Goal: Task Accomplishment & Management: Use online tool/utility

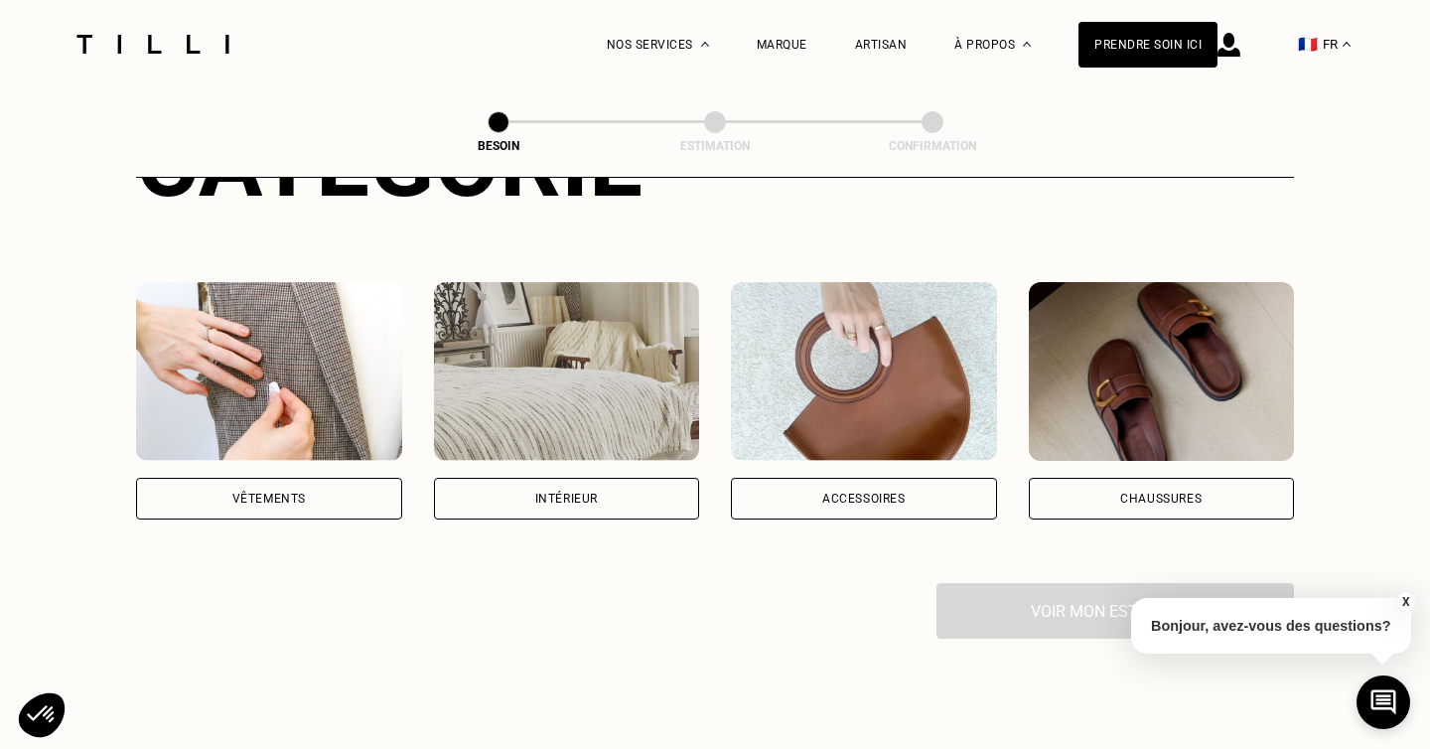
scroll to position [311, 0]
click at [633, 477] on div "Intérieur" at bounding box center [567, 498] width 266 height 42
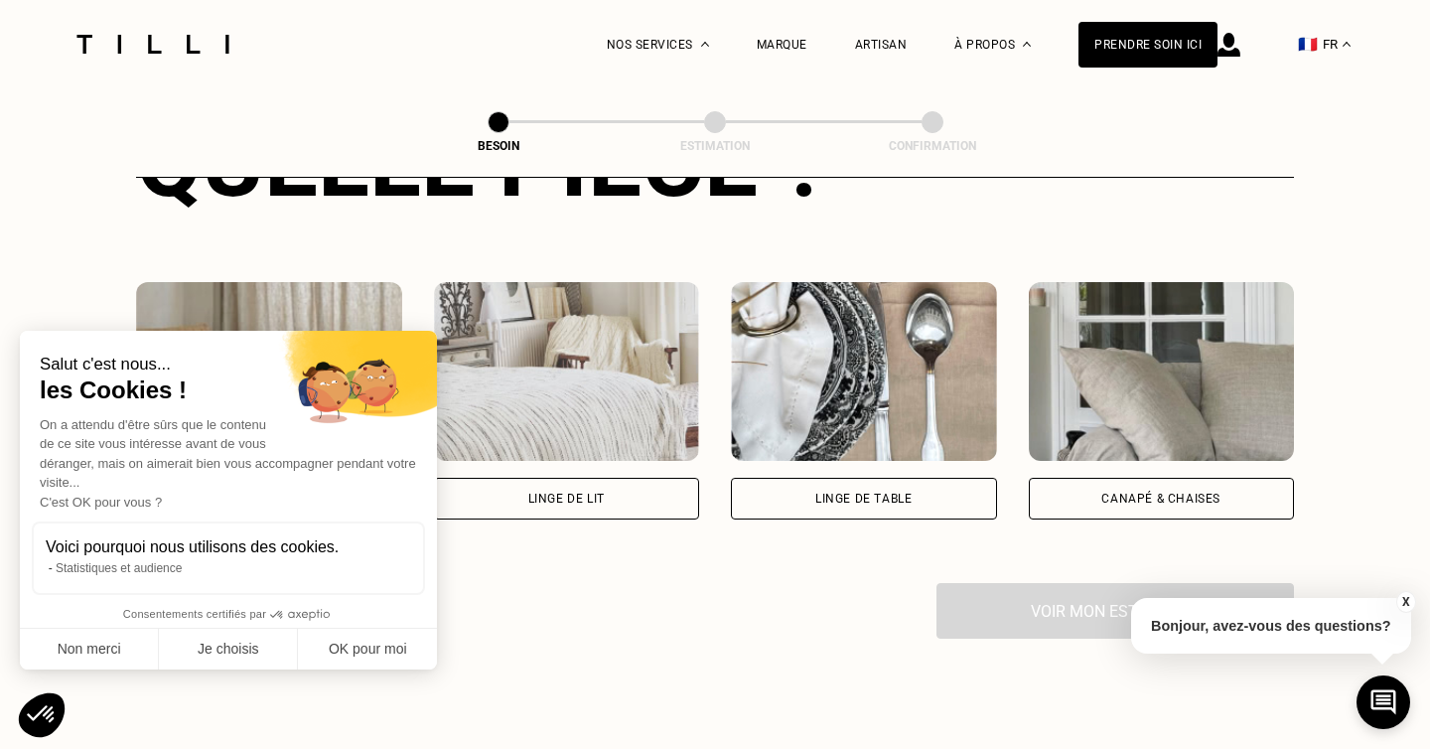
scroll to position [851, 0]
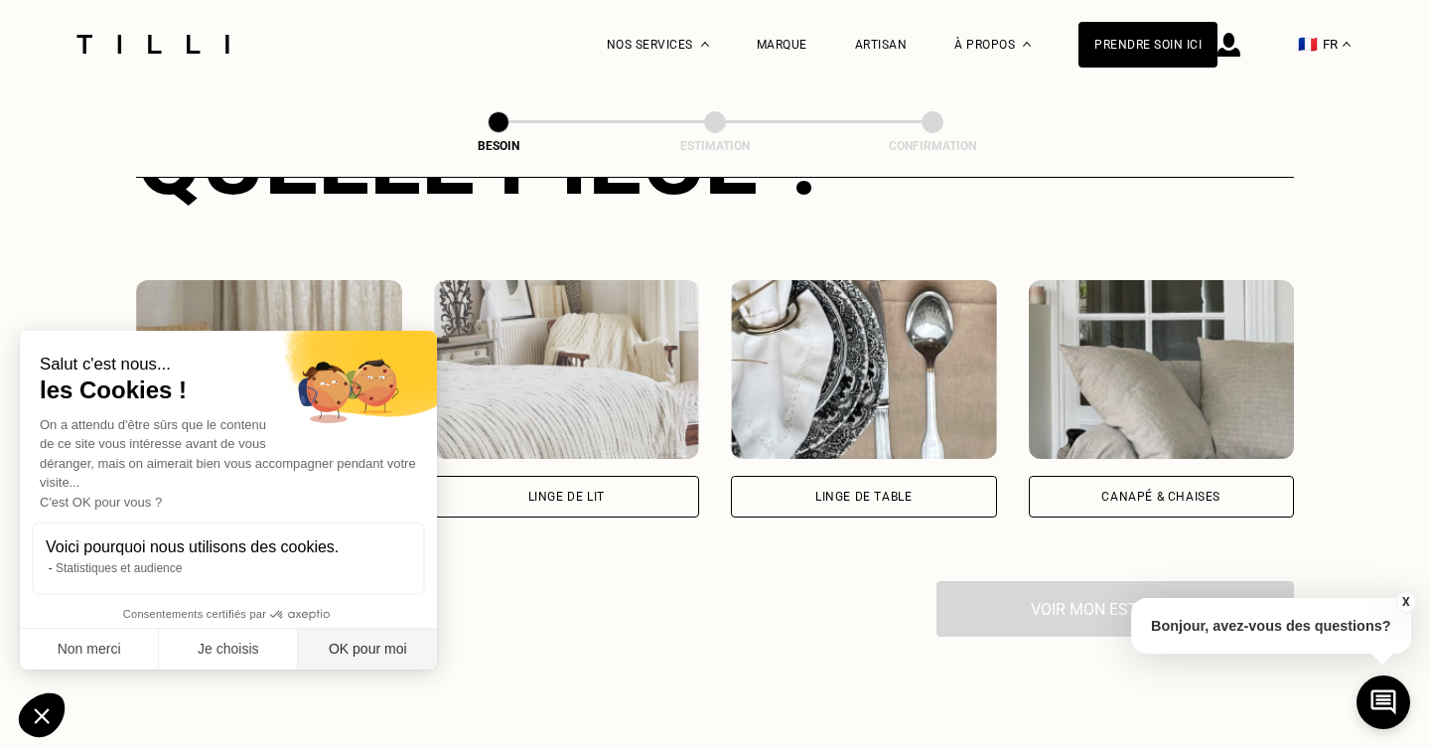
click at [338, 656] on button "OK pour moi" at bounding box center [367, 650] width 139 height 42
checkbox input "true"
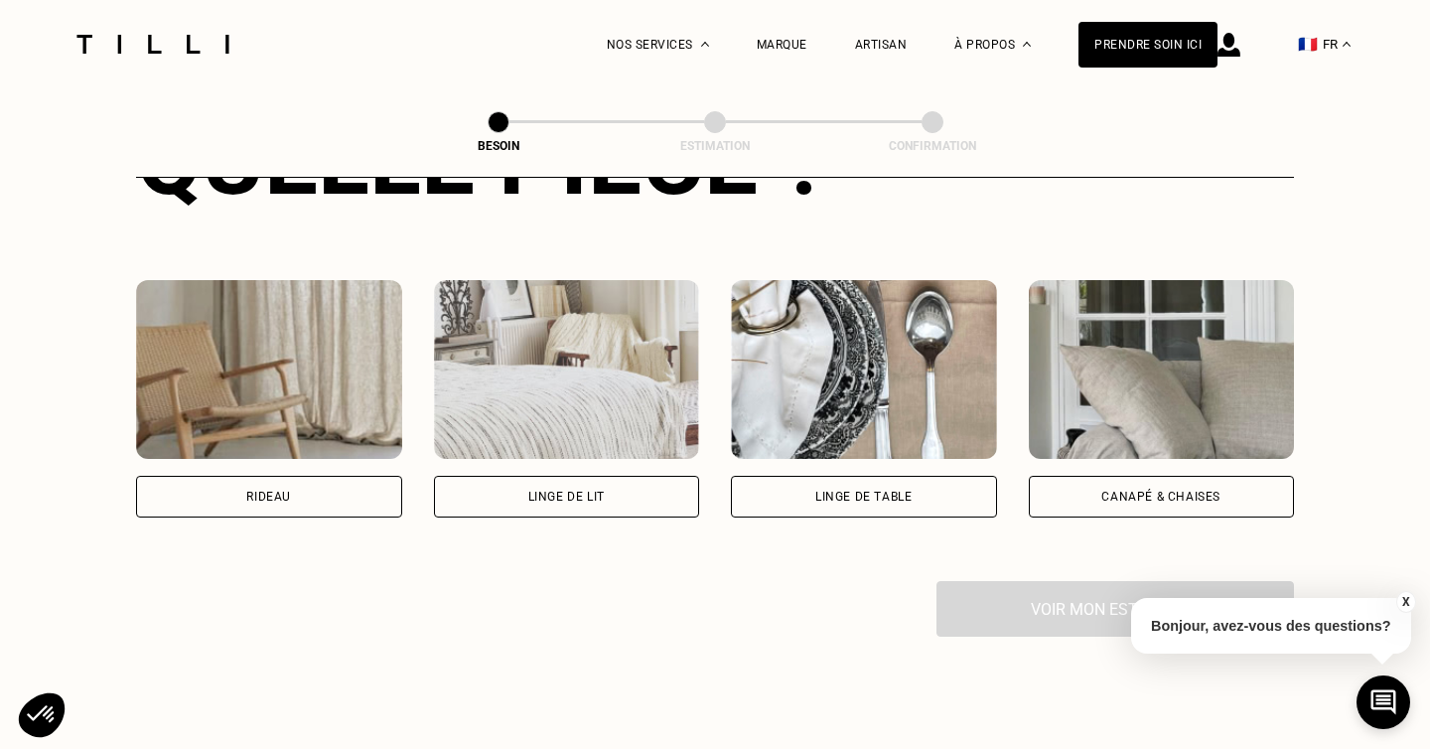
click at [1075, 485] on div "Canapé & chaises" at bounding box center [1162, 497] width 266 height 42
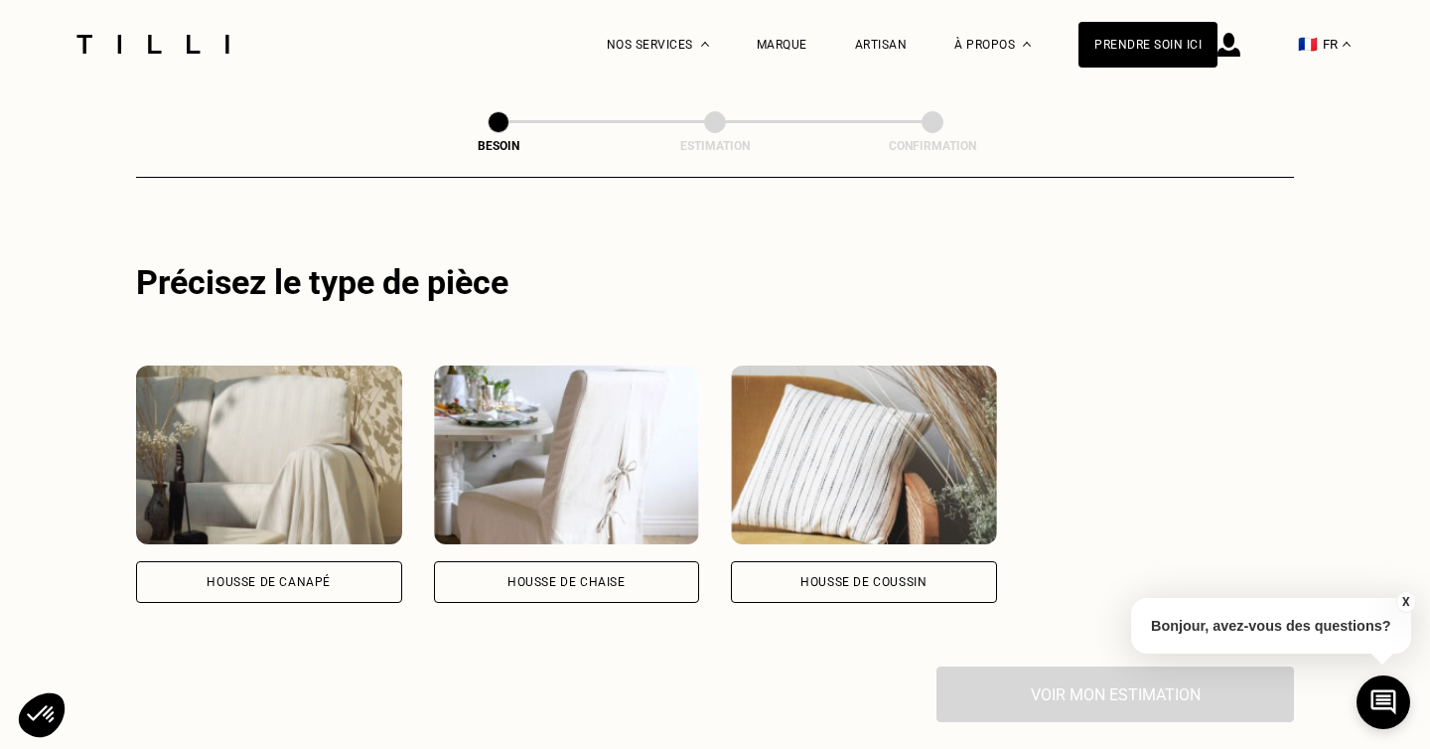
scroll to position [1236, 0]
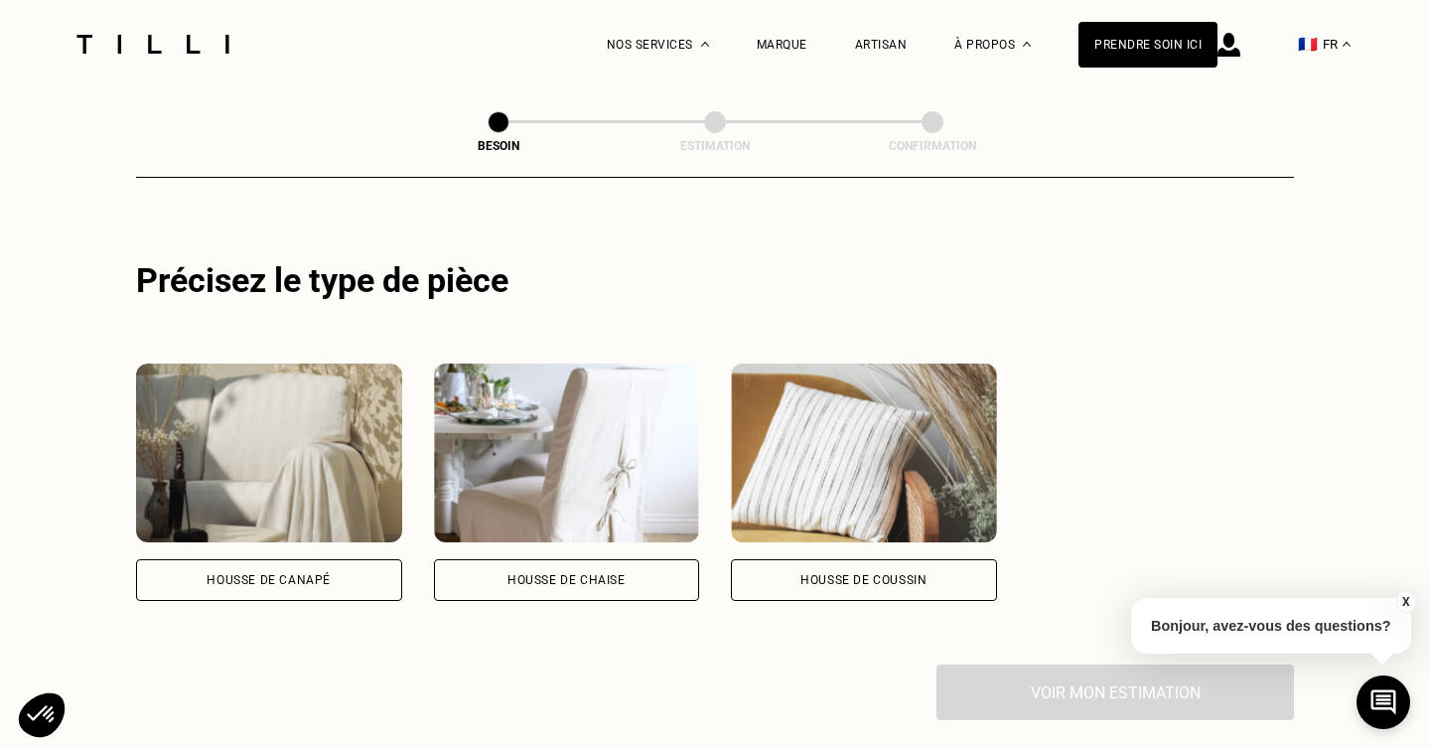
click at [311, 574] on div "Housse de canapé" at bounding box center [269, 580] width 124 height 12
select select "FR"
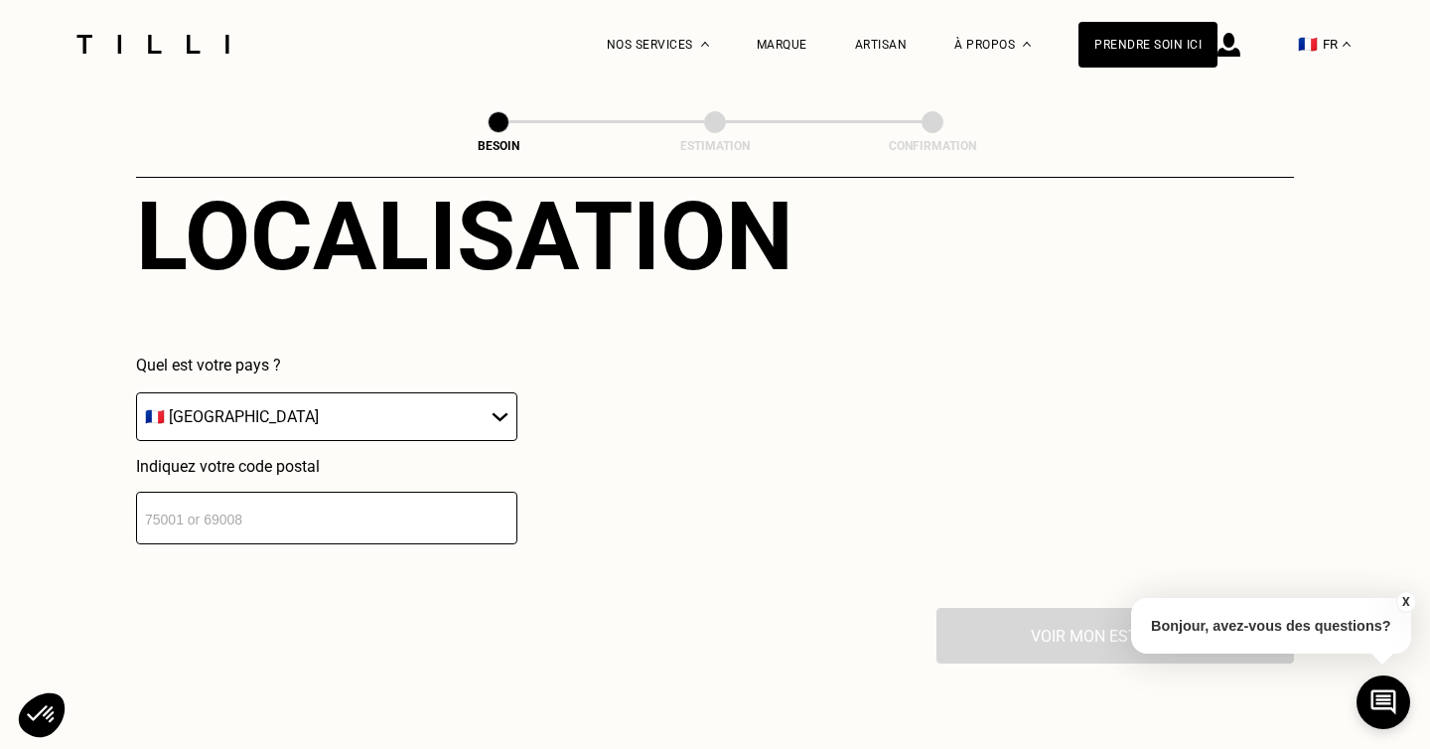
scroll to position [1785, 0]
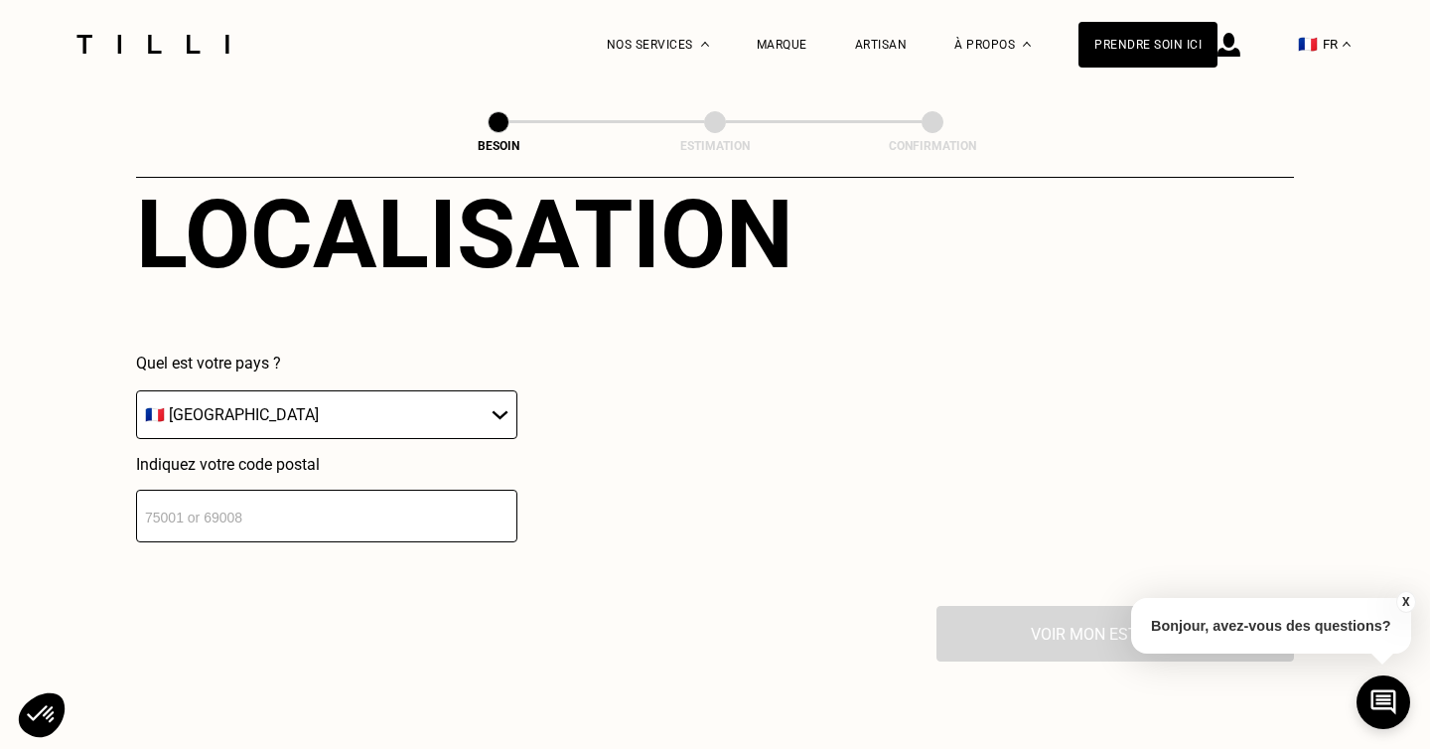
click at [326, 508] on input "number" at bounding box center [326, 516] width 381 height 53
click at [327, 508] on input "number" at bounding box center [326, 516] width 381 height 53
type input "93500"
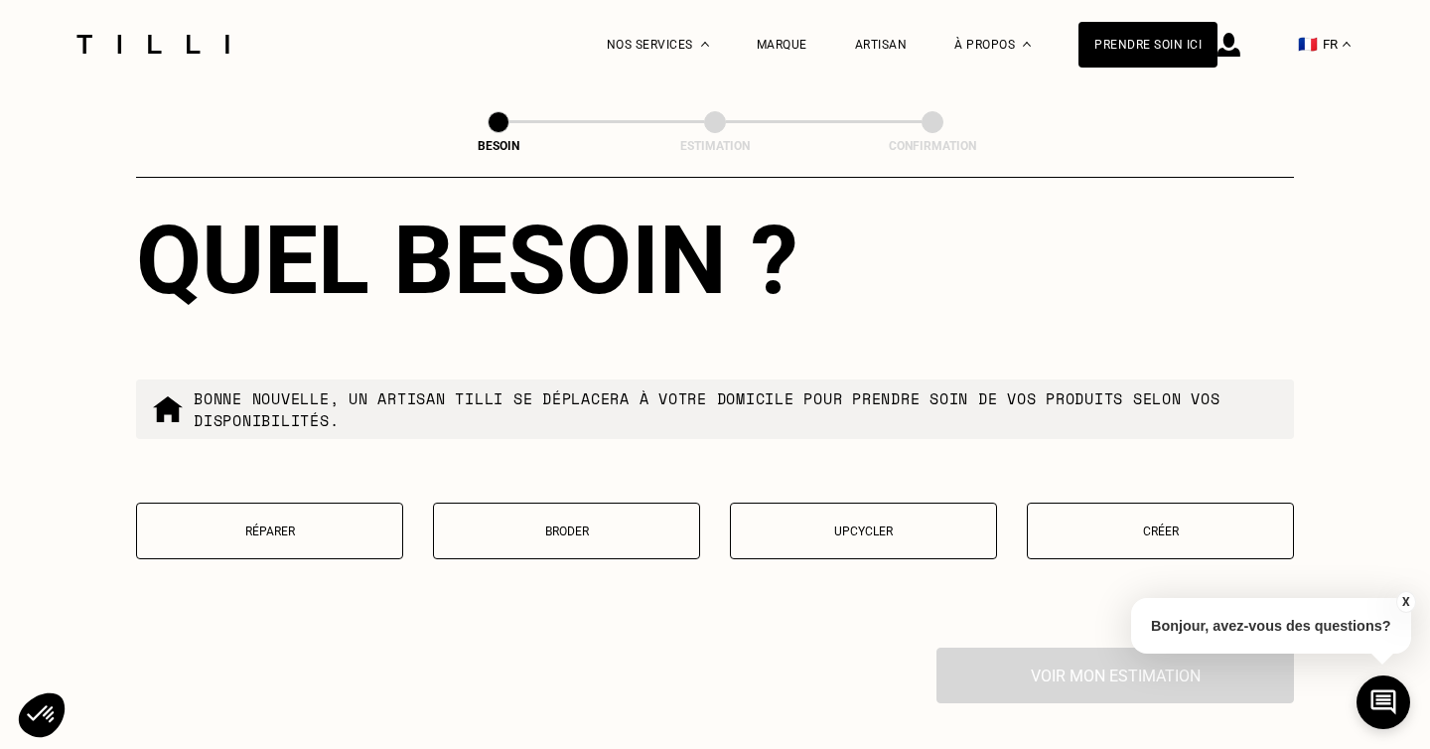
scroll to position [2252, 0]
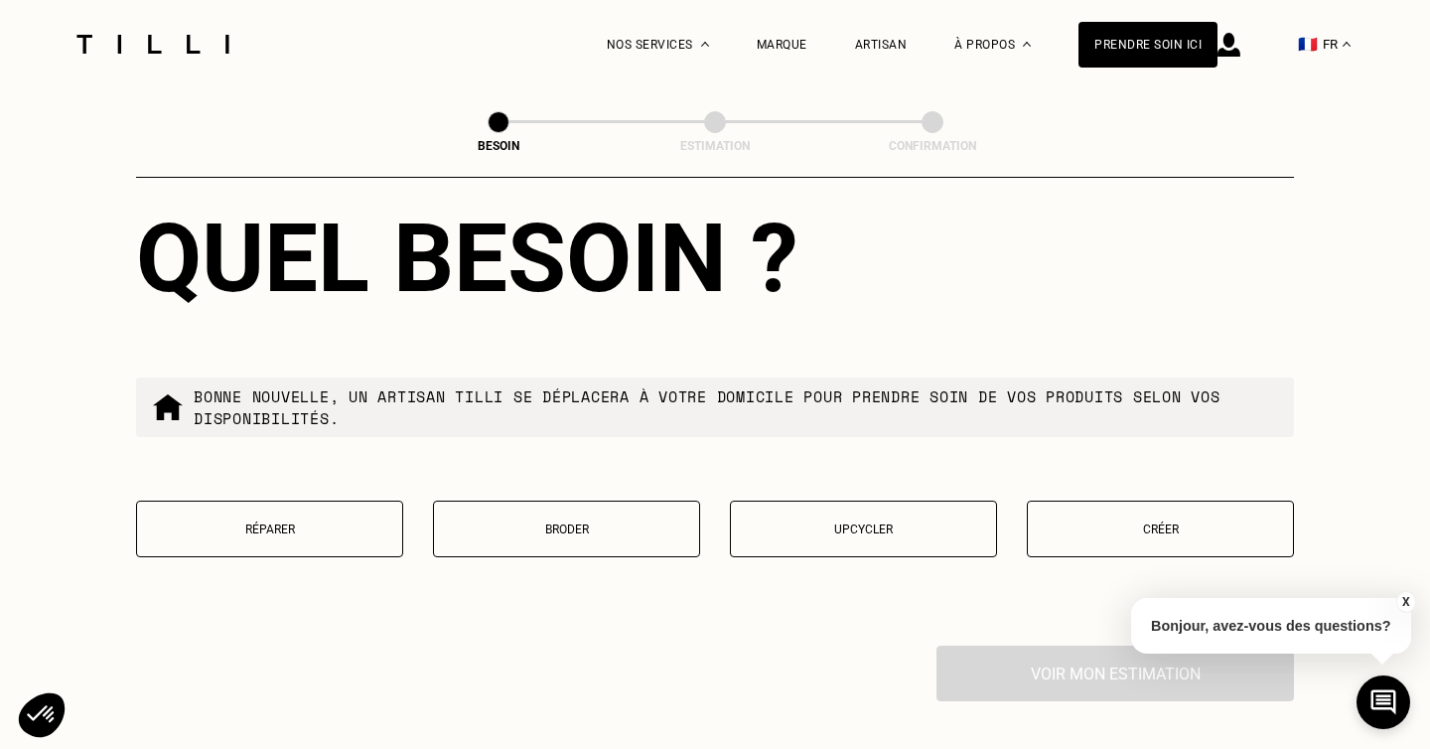
click at [349, 517] on button "Réparer" at bounding box center [269, 529] width 267 height 57
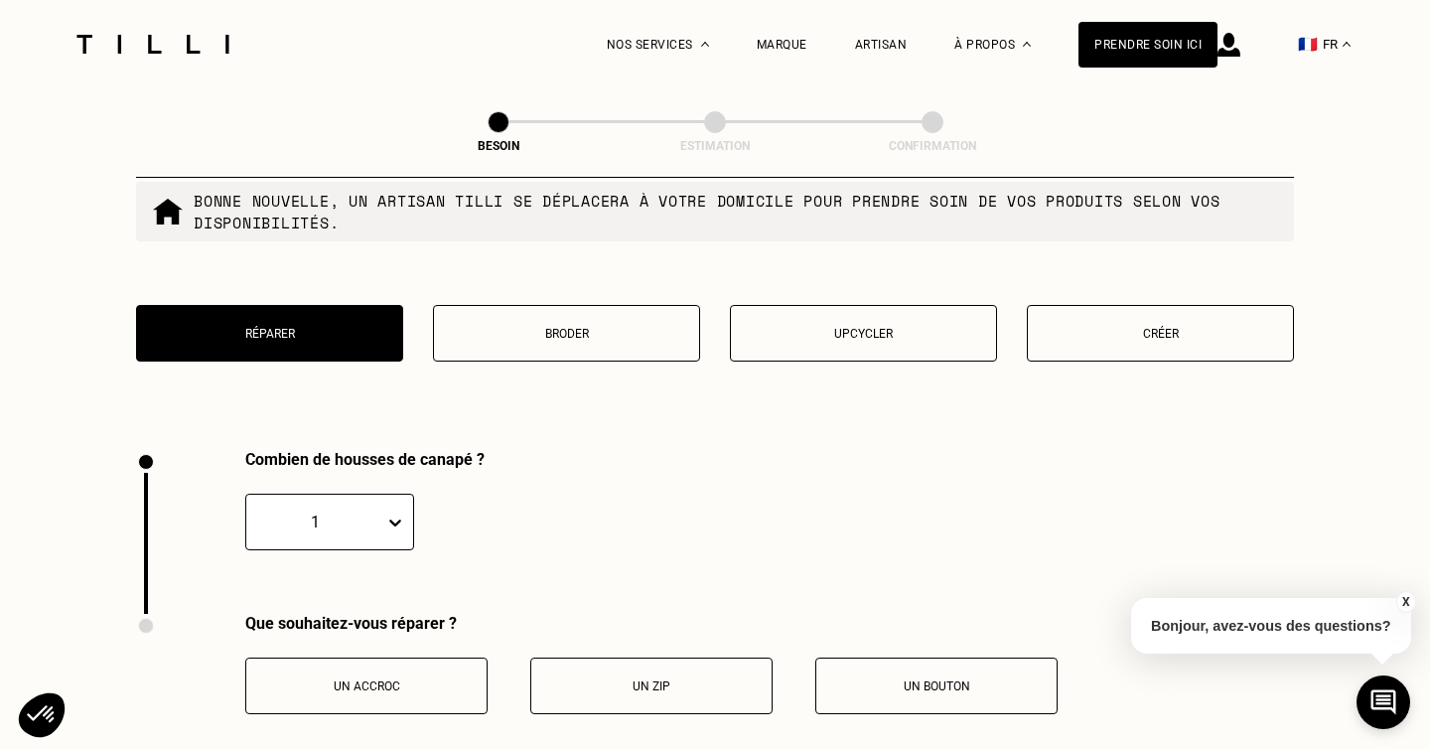
scroll to position [2653, 0]
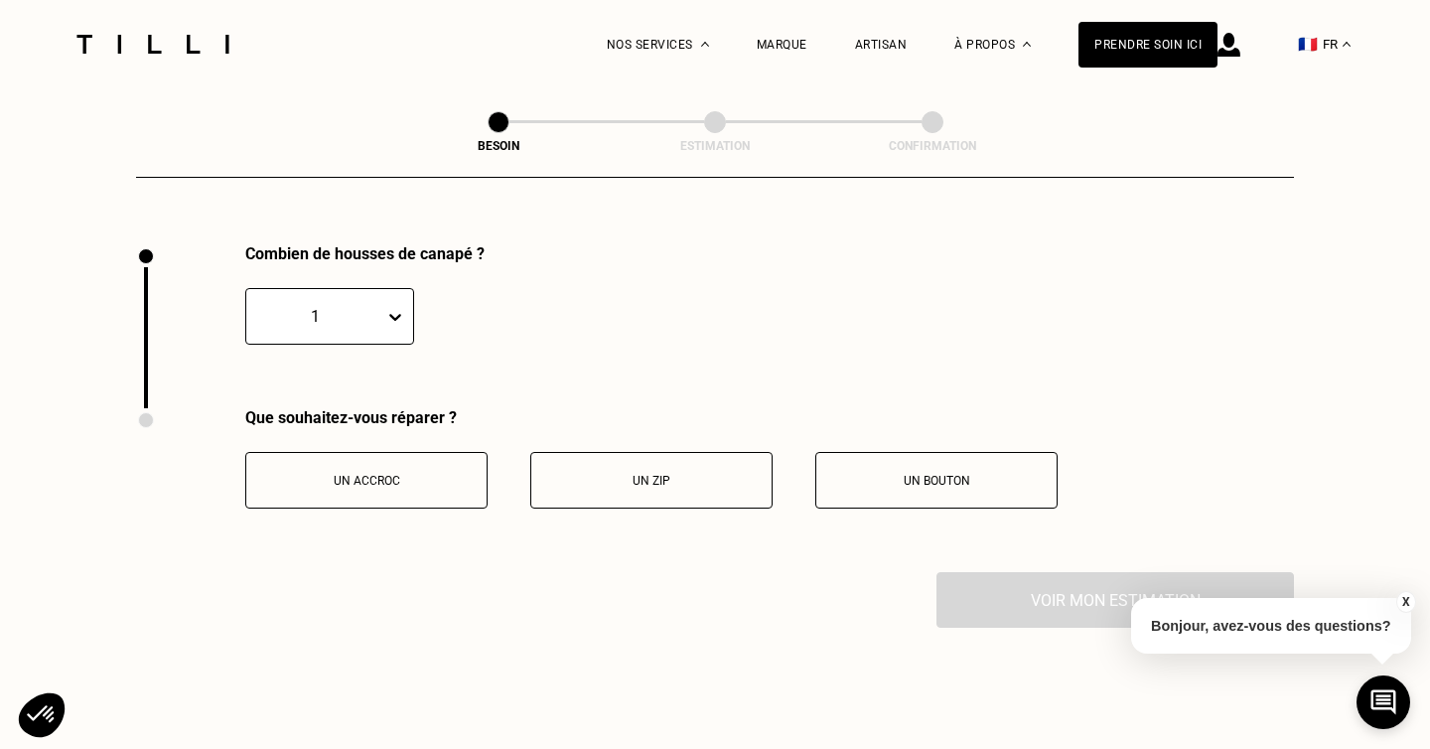
click at [577, 470] on button "Un zip" at bounding box center [651, 480] width 242 height 57
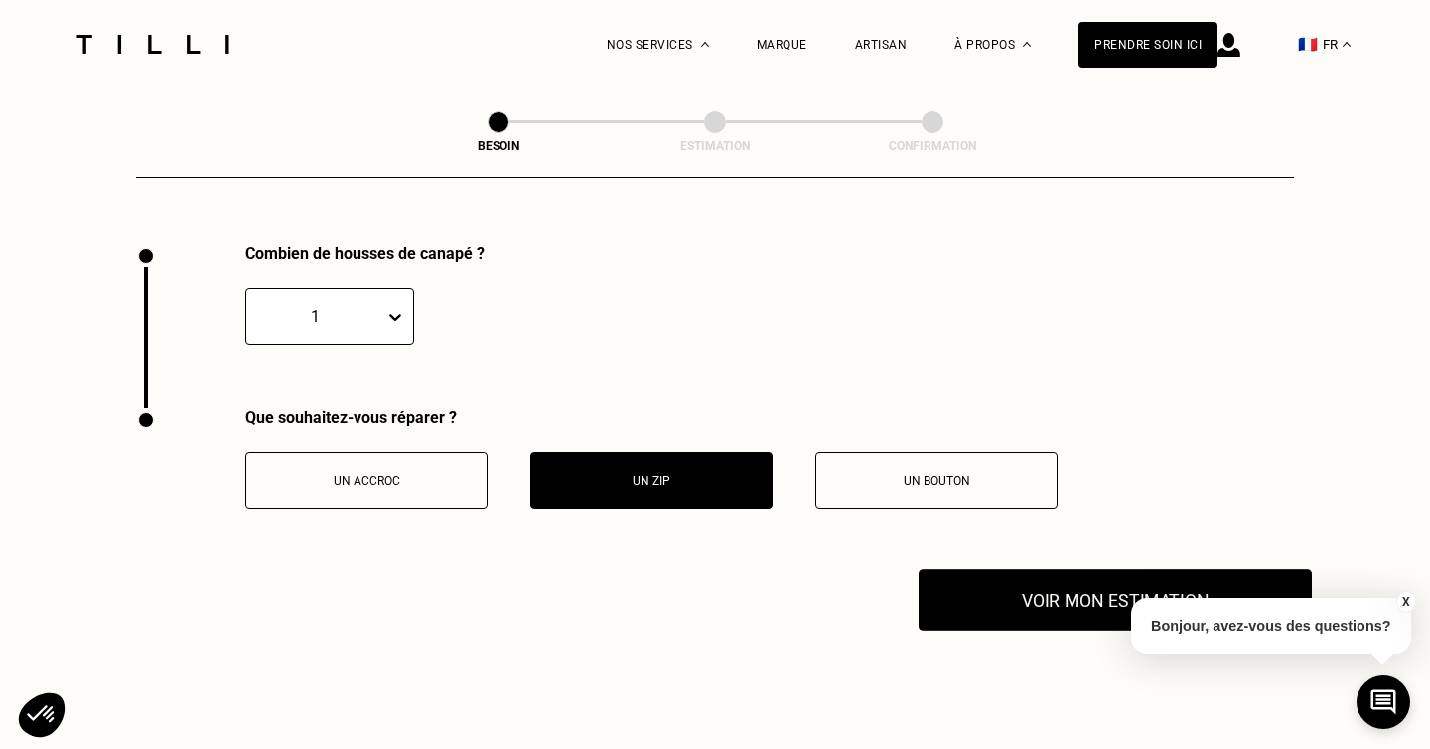
click at [1007, 584] on button "Voir mon estimation" at bounding box center [1115, 600] width 393 height 62
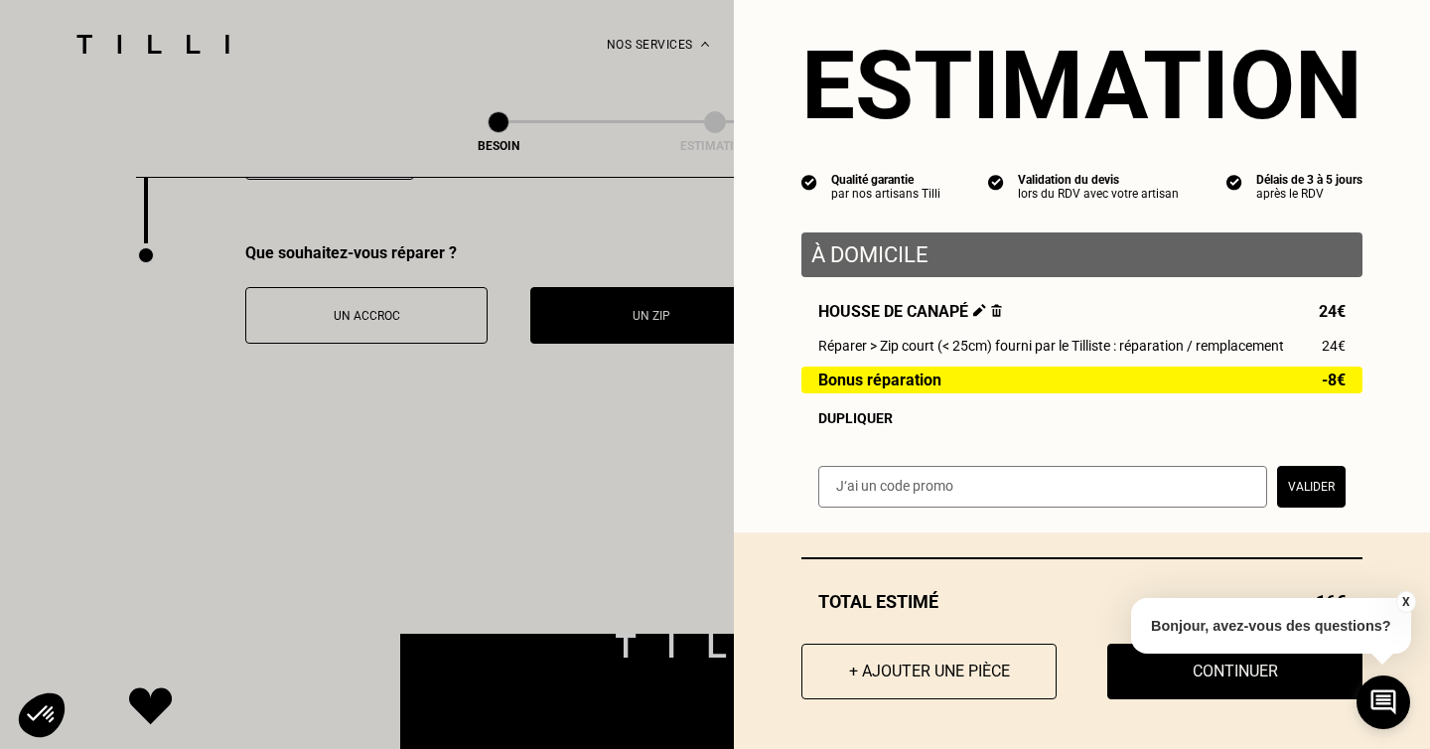
scroll to position [2828, 0]
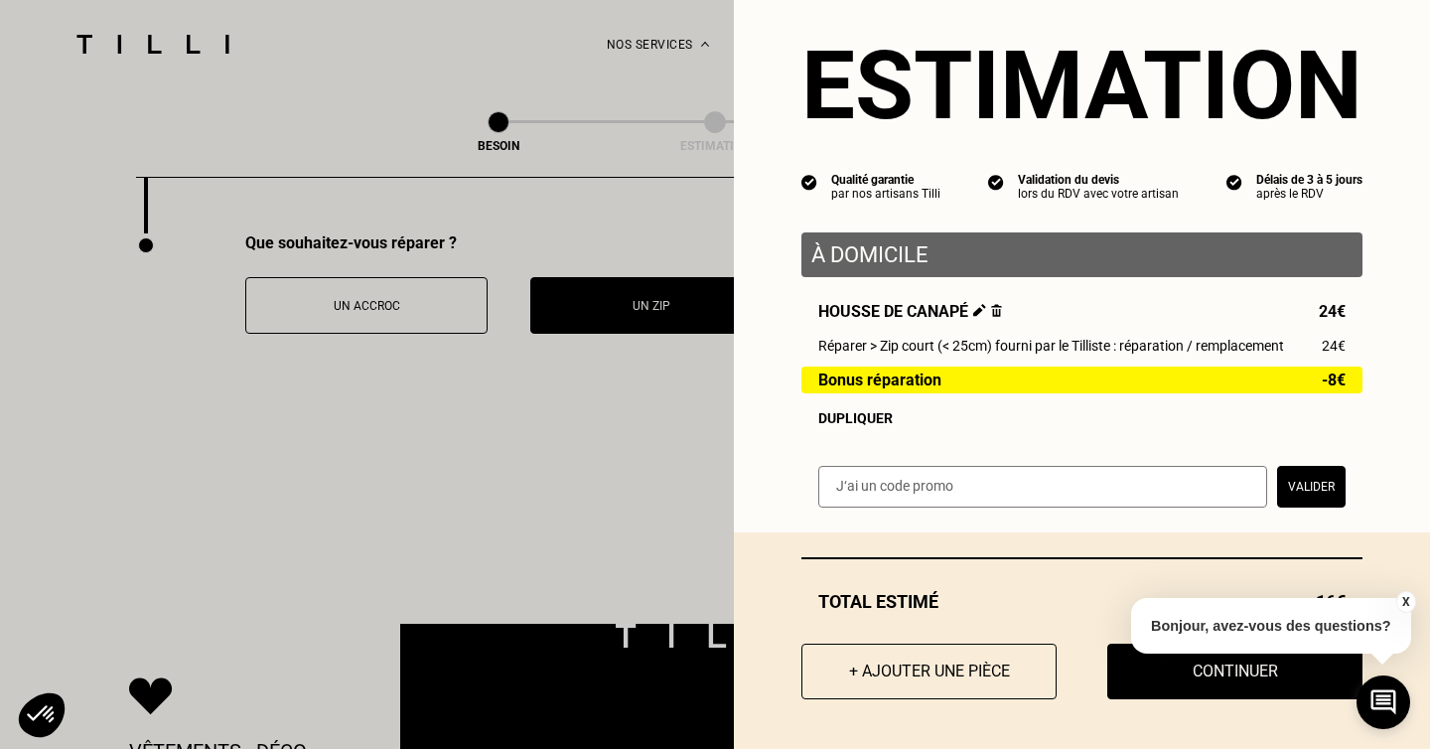
click at [1410, 601] on button "X" at bounding box center [1406, 602] width 20 height 22
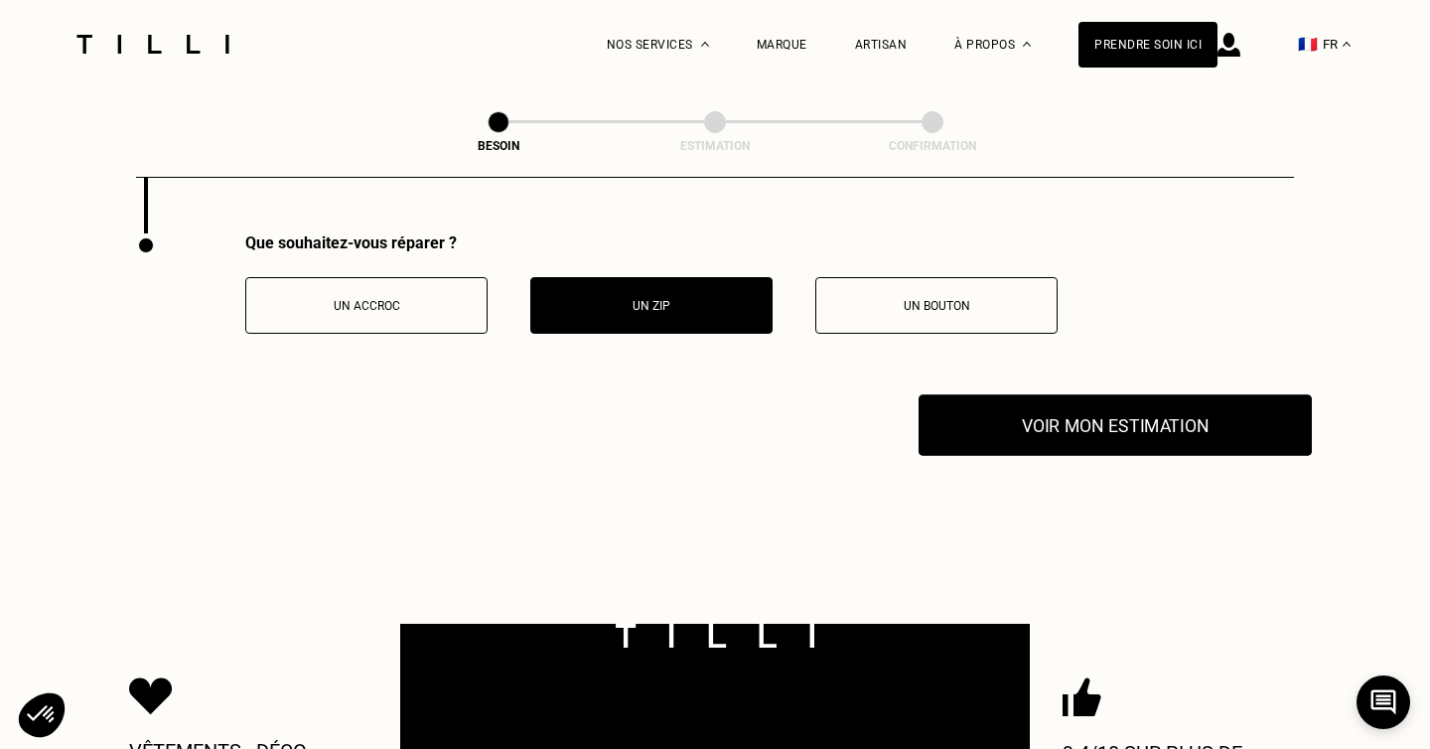
click at [1169, 411] on button "Voir mon estimation" at bounding box center [1115, 425] width 393 height 62
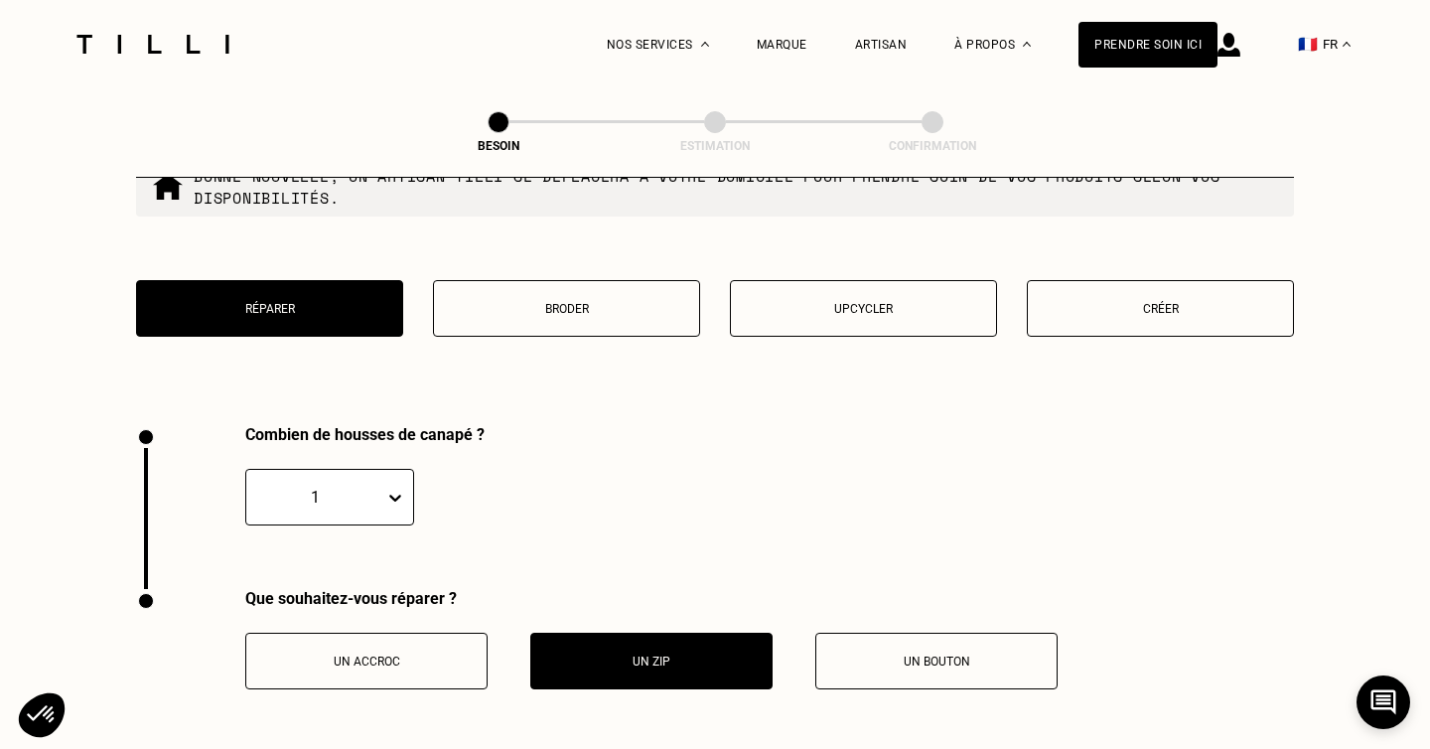
scroll to position [2452, 0]
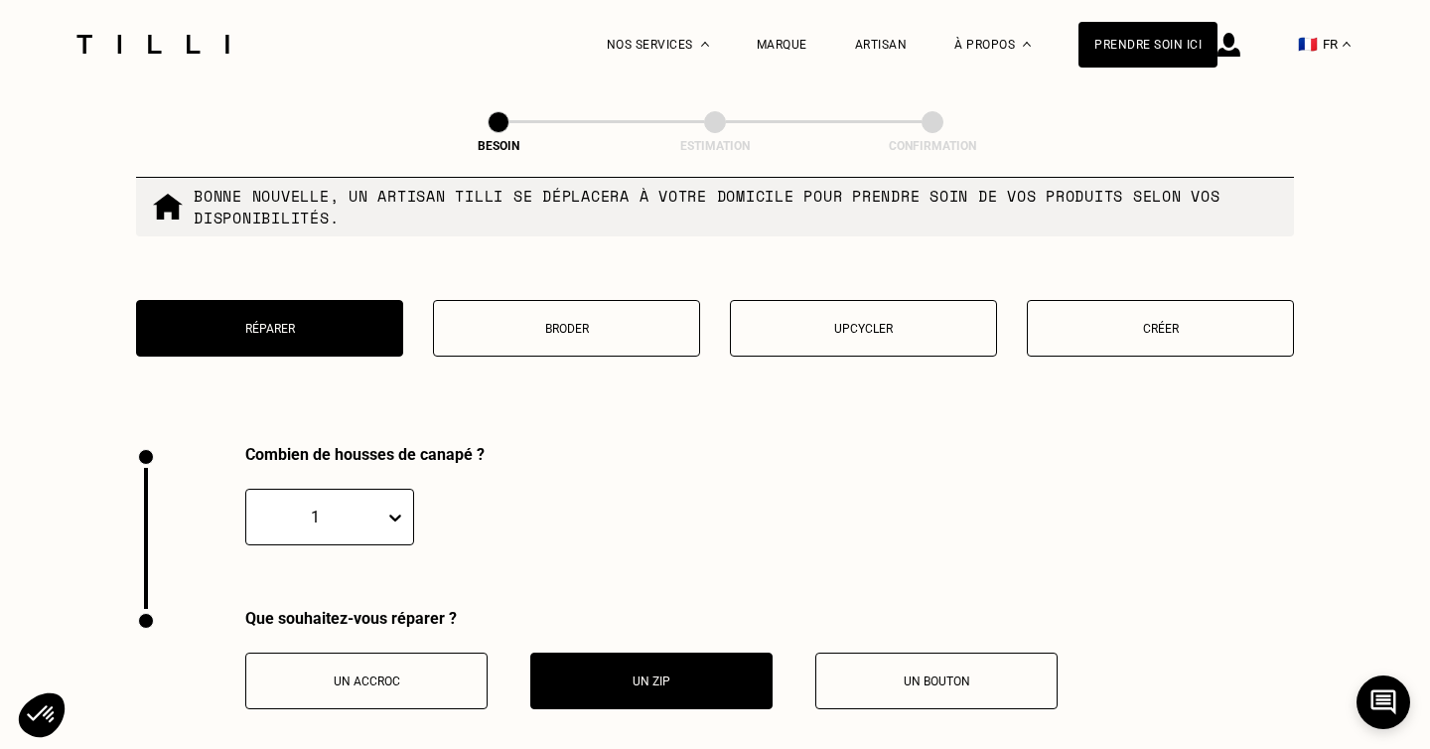
click at [1084, 322] on p "Créer" at bounding box center [1160, 329] width 245 height 14
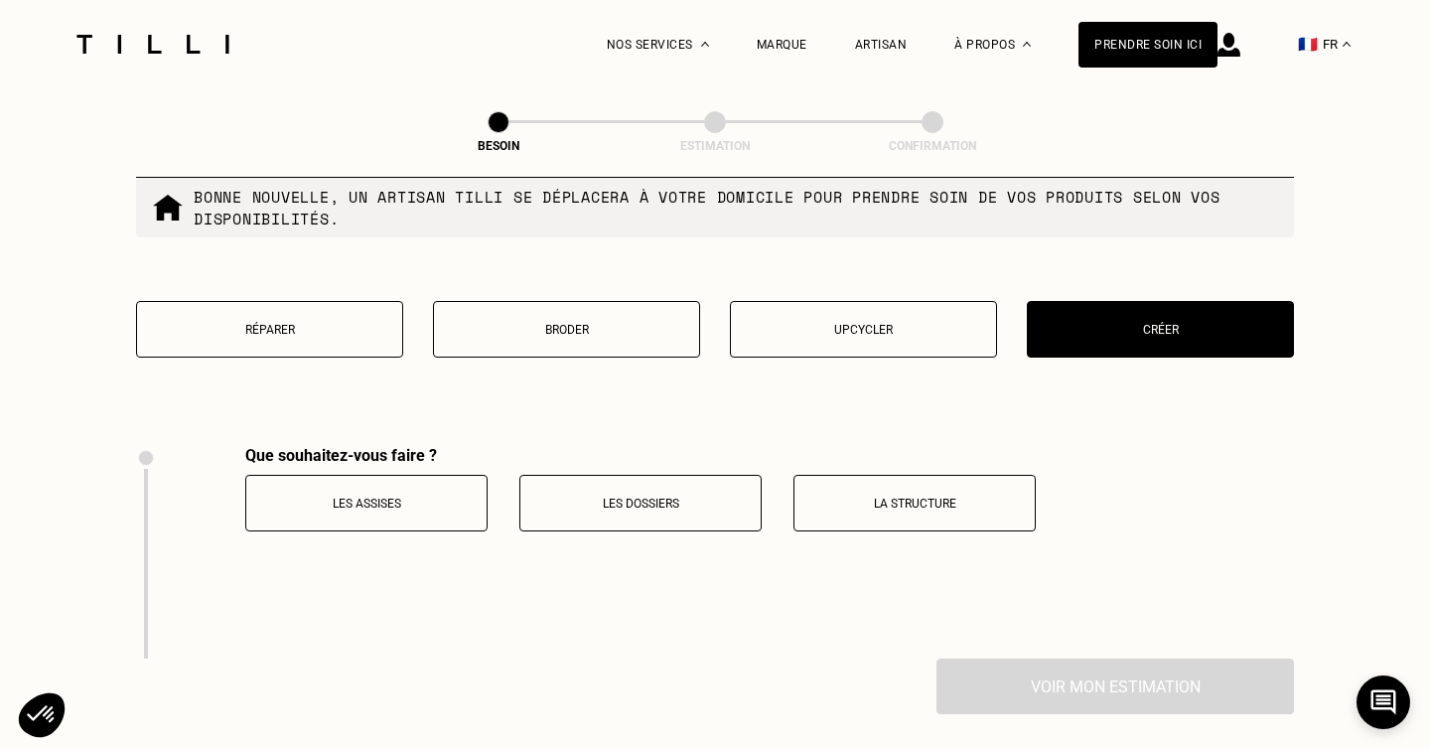
scroll to position [2432, 0]
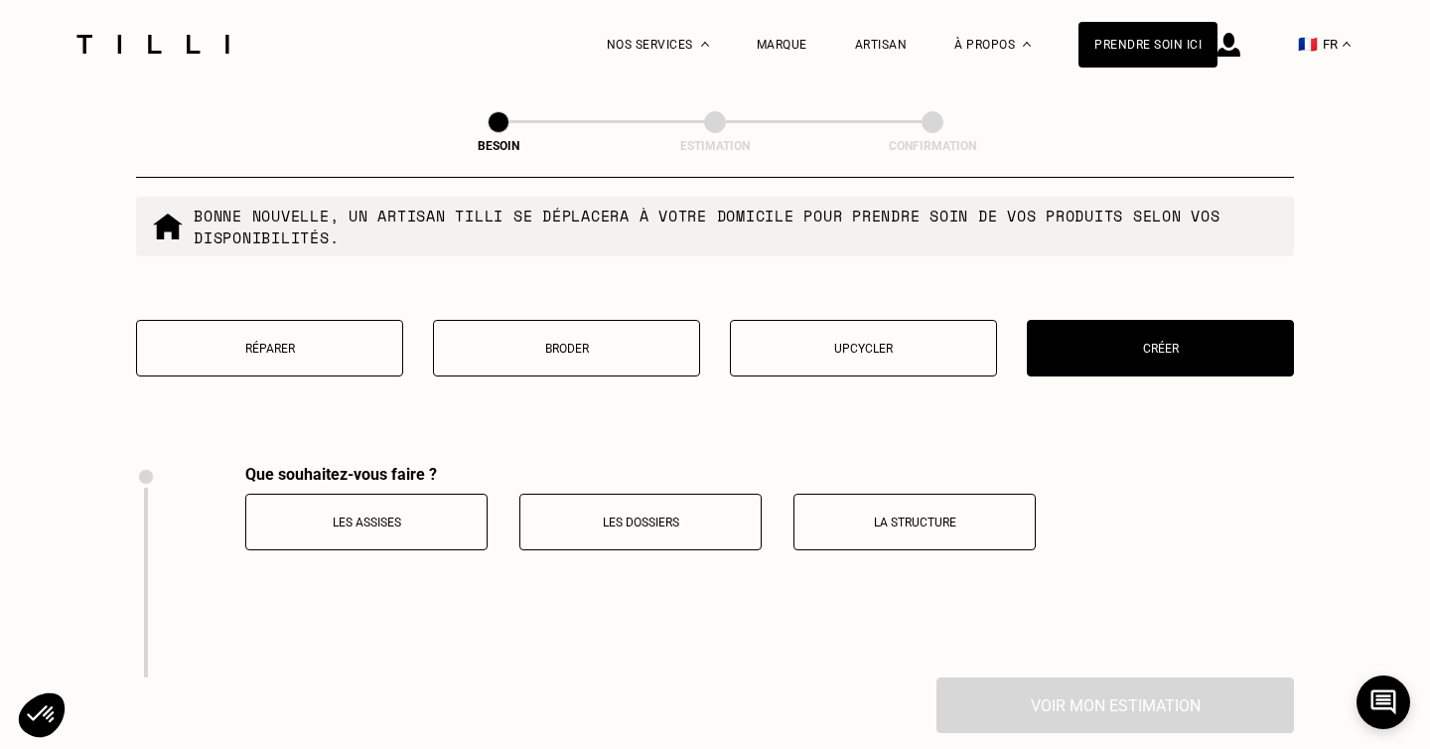
click at [454, 515] on button "Les assises" at bounding box center [366, 522] width 242 height 57
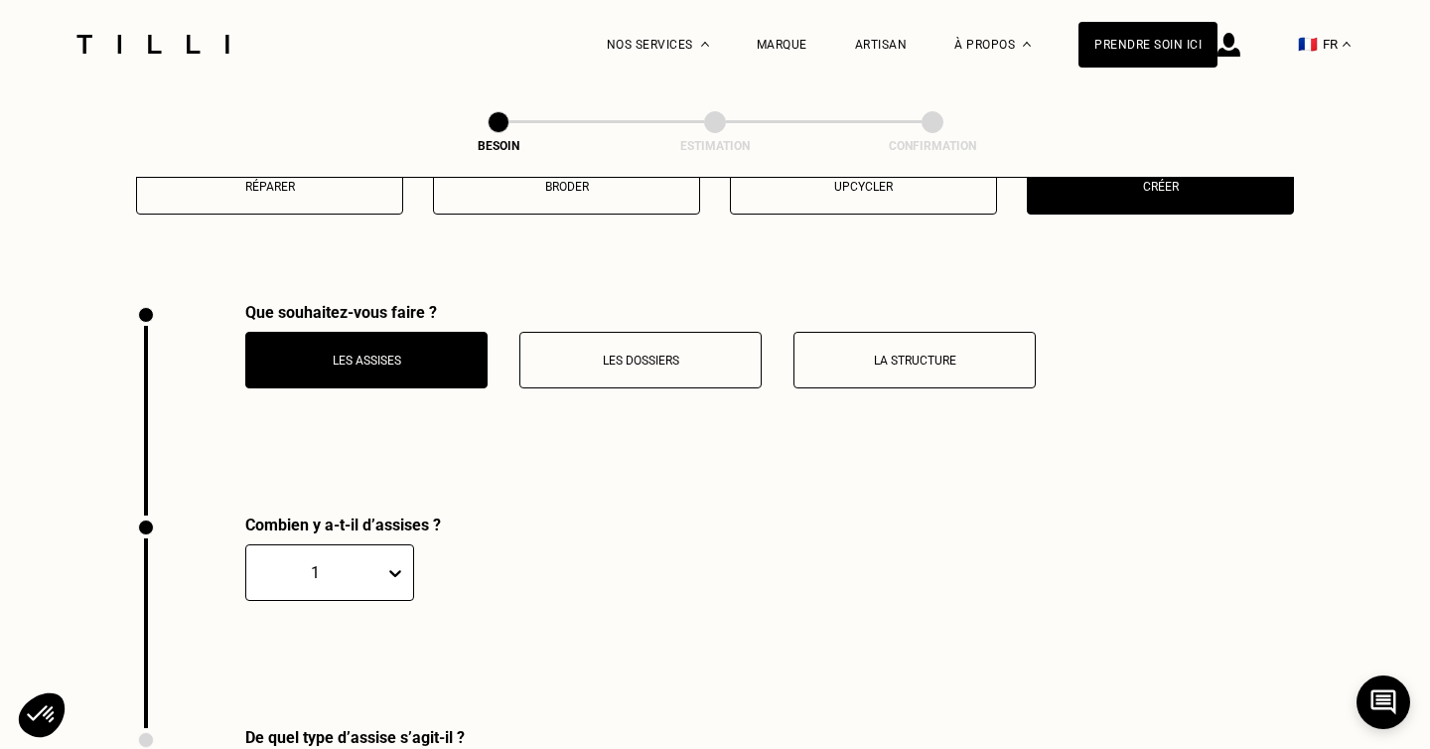
click at [360, 570] on div "1" at bounding box center [329, 572] width 169 height 57
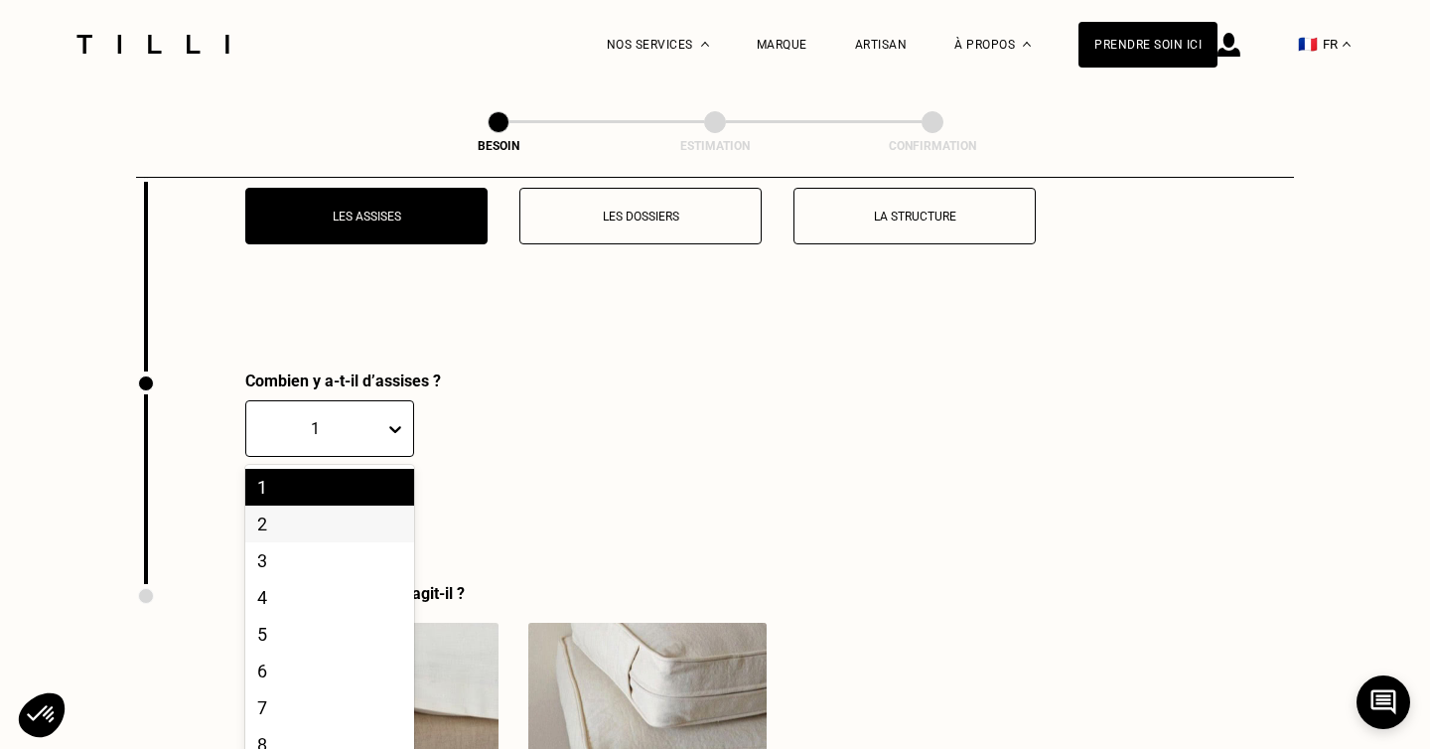
click at [353, 506] on div "2" at bounding box center [329, 524] width 169 height 37
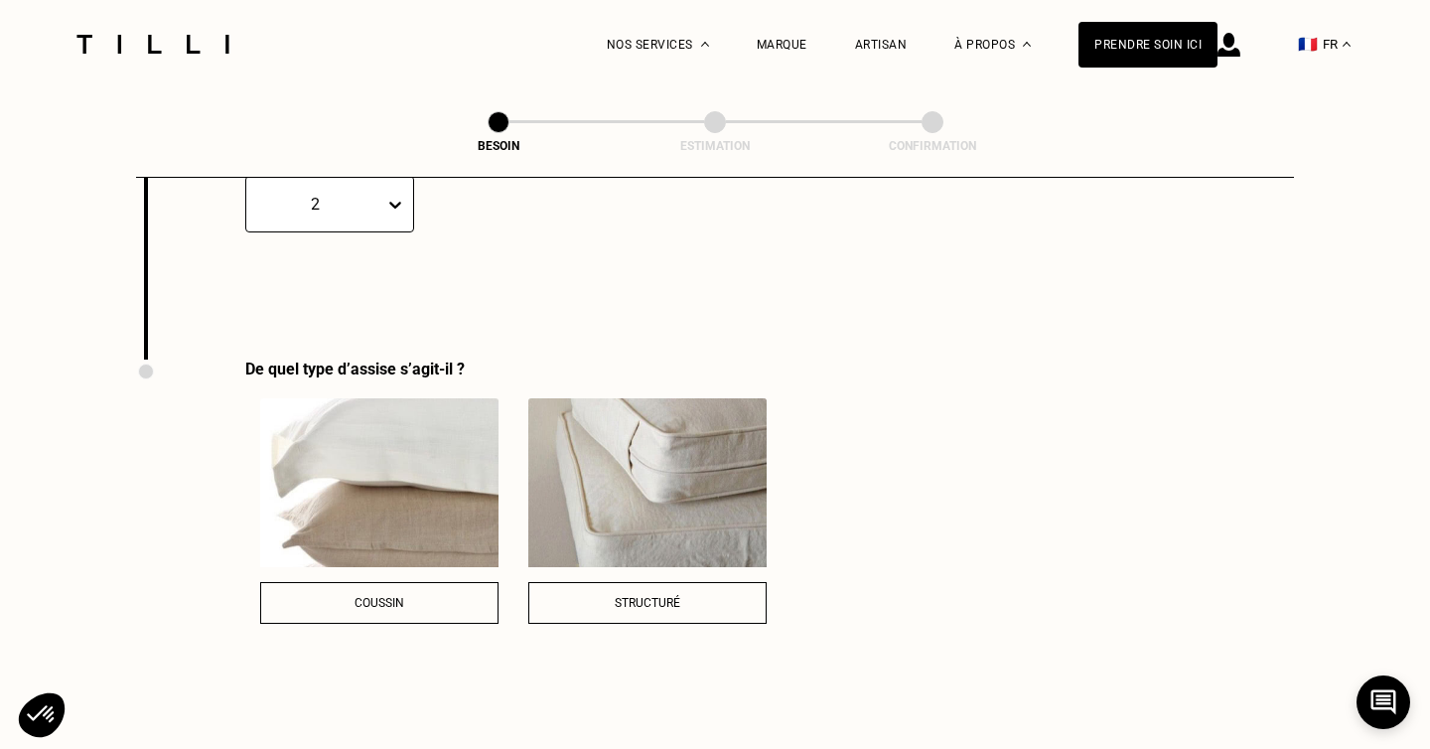
scroll to position [1499, 0]
click at [597, 491] on img at bounding box center [647, 481] width 238 height 169
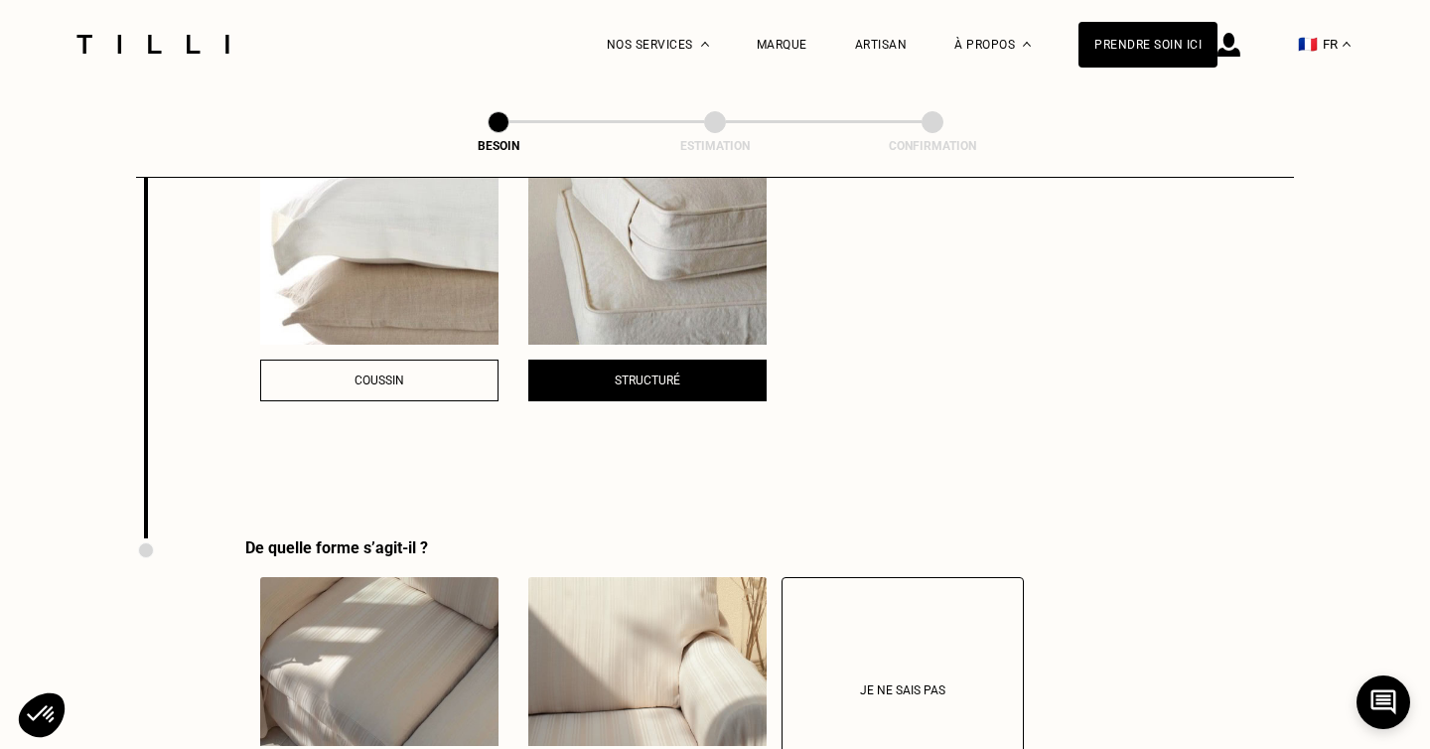
scroll to position [1879, 0]
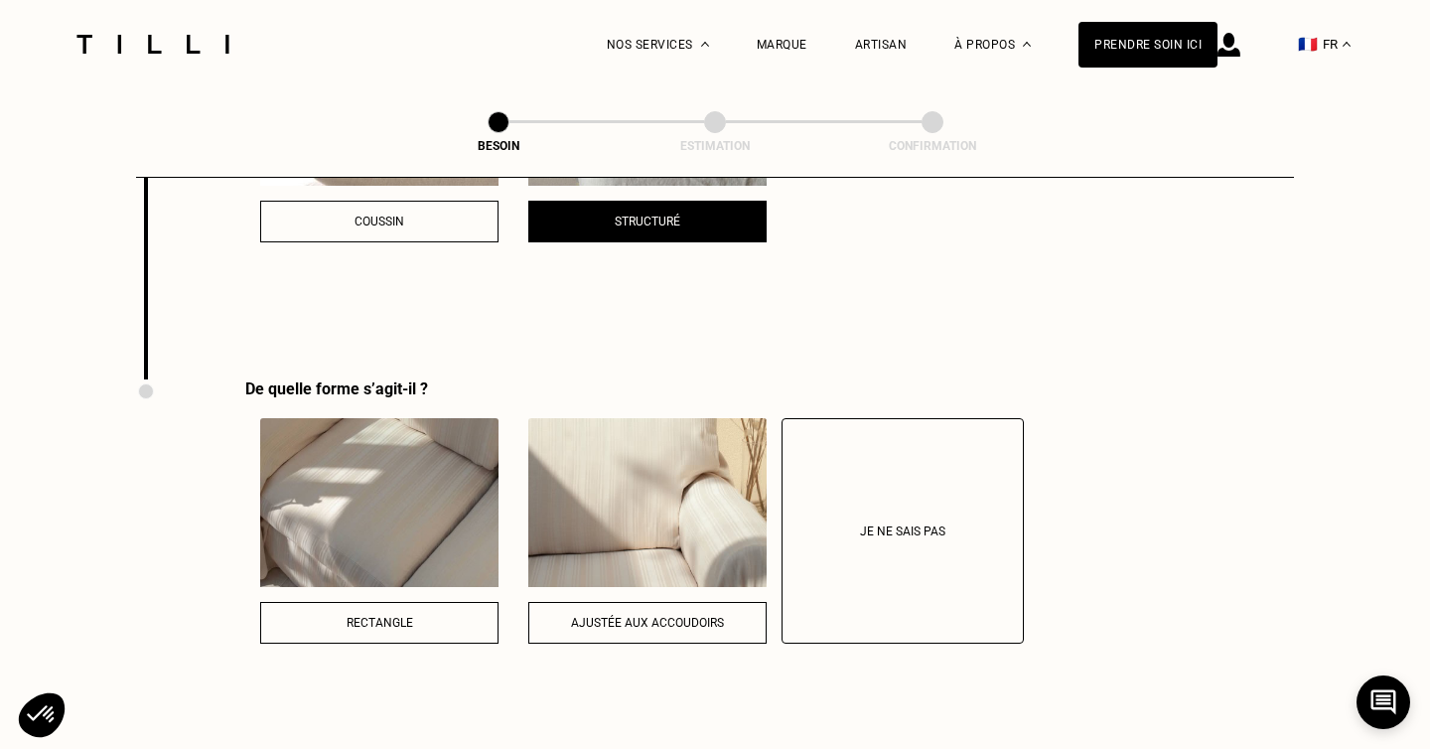
click at [459, 498] on img at bounding box center [379, 502] width 238 height 169
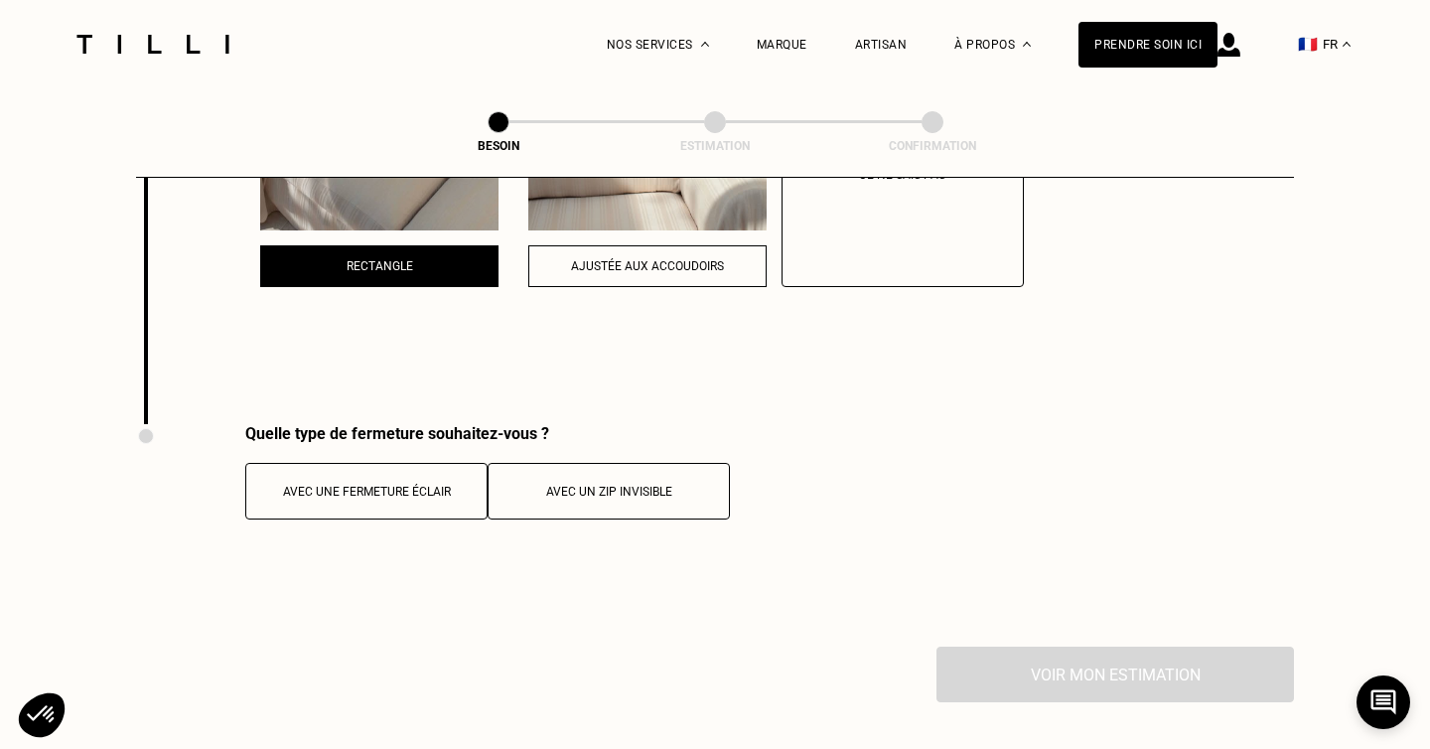
scroll to position [2282, 0]
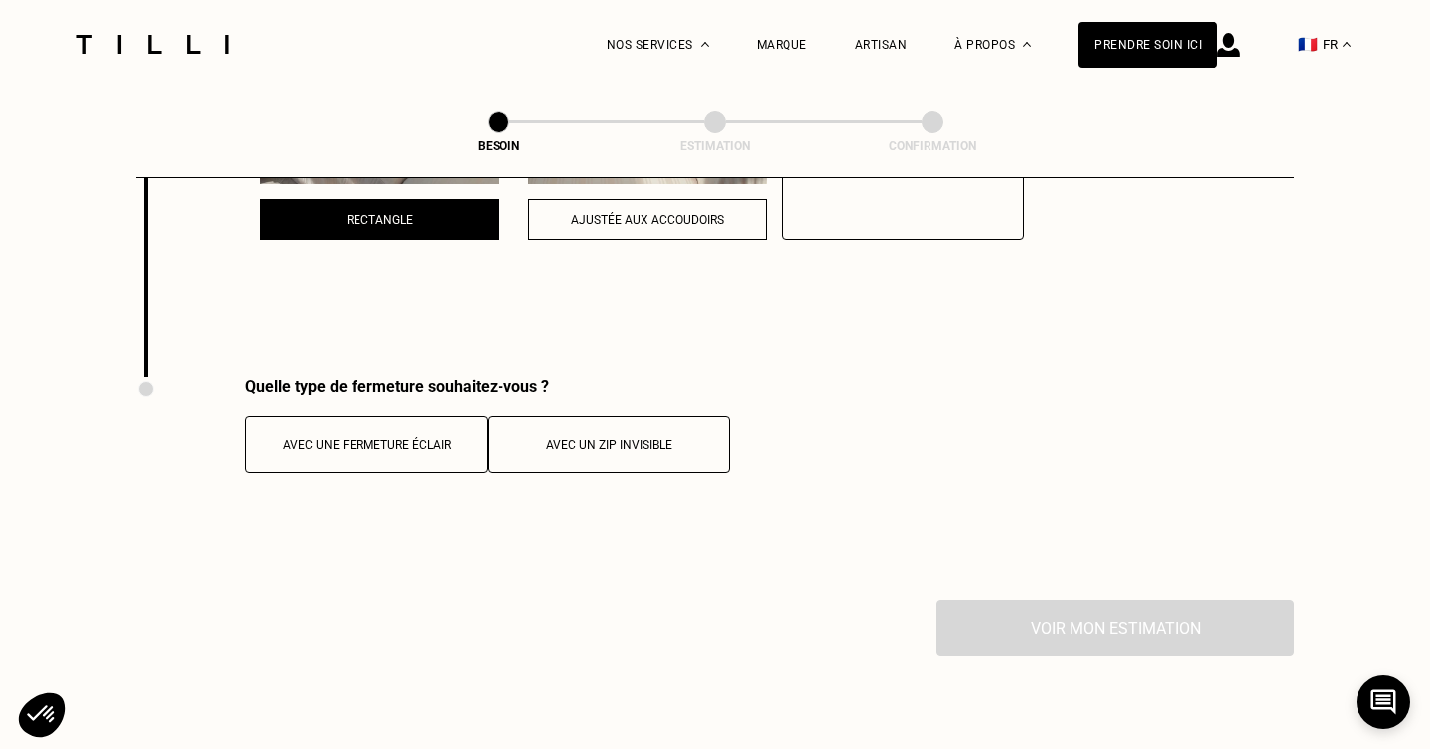
click at [441, 438] on button "Avec une fermeture éclair" at bounding box center [366, 444] width 242 height 57
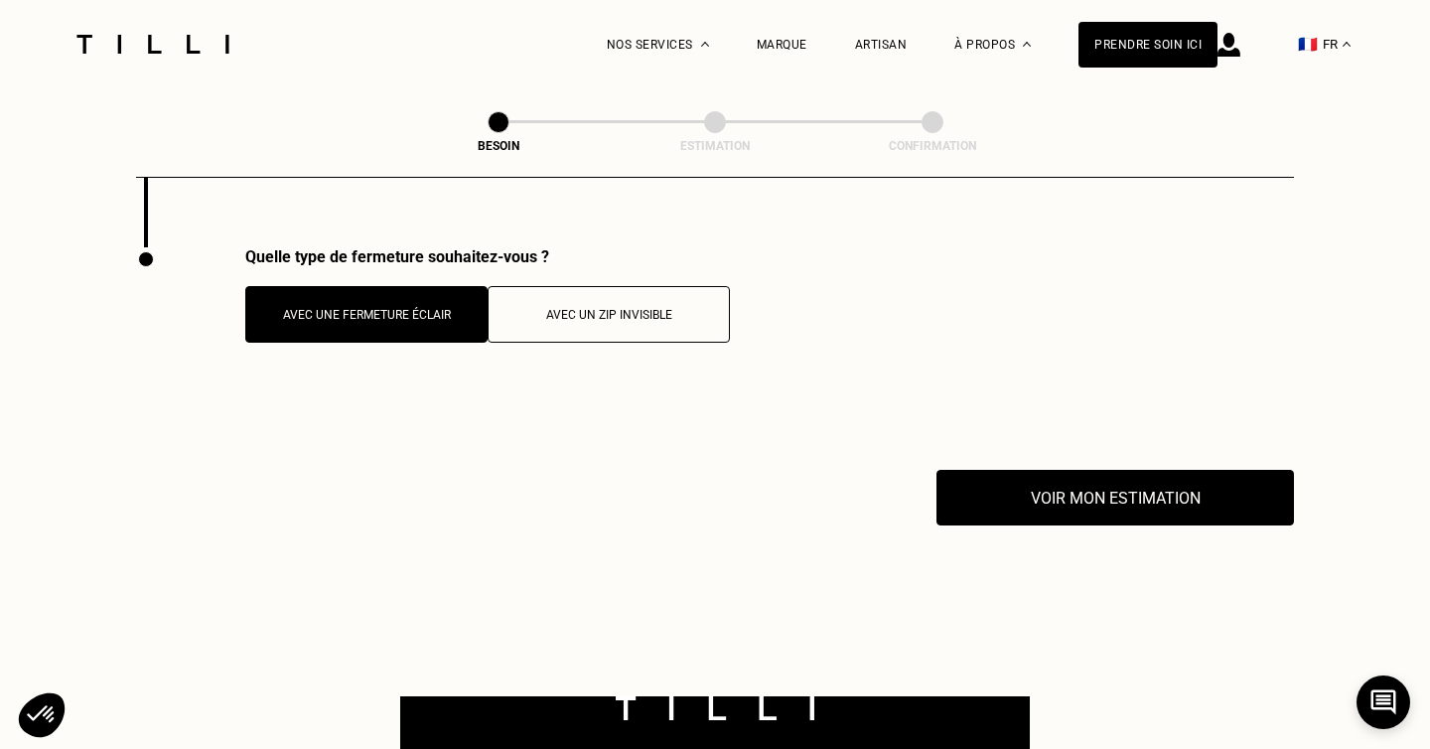
scroll to position [2470, 0]
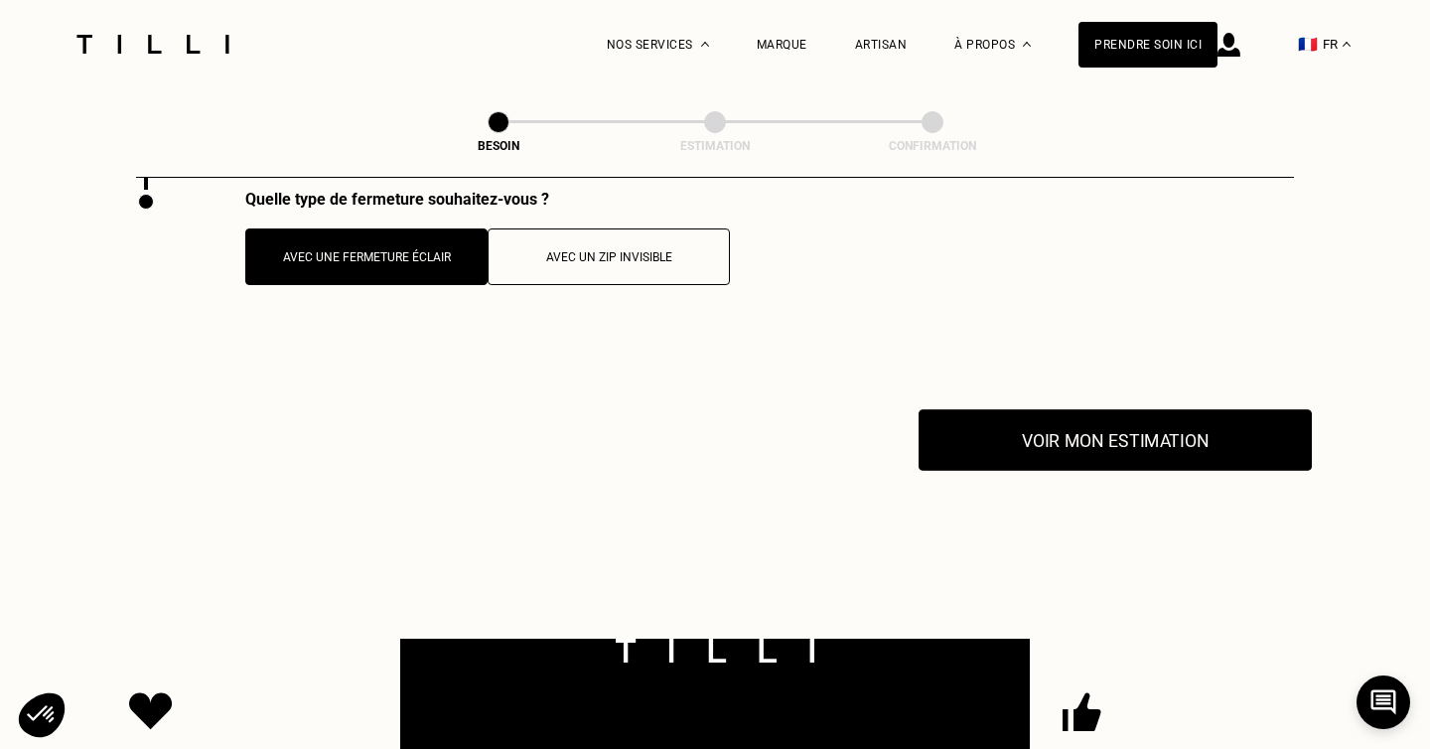
click at [1063, 428] on button "Voir mon estimation" at bounding box center [1115, 440] width 393 height 62
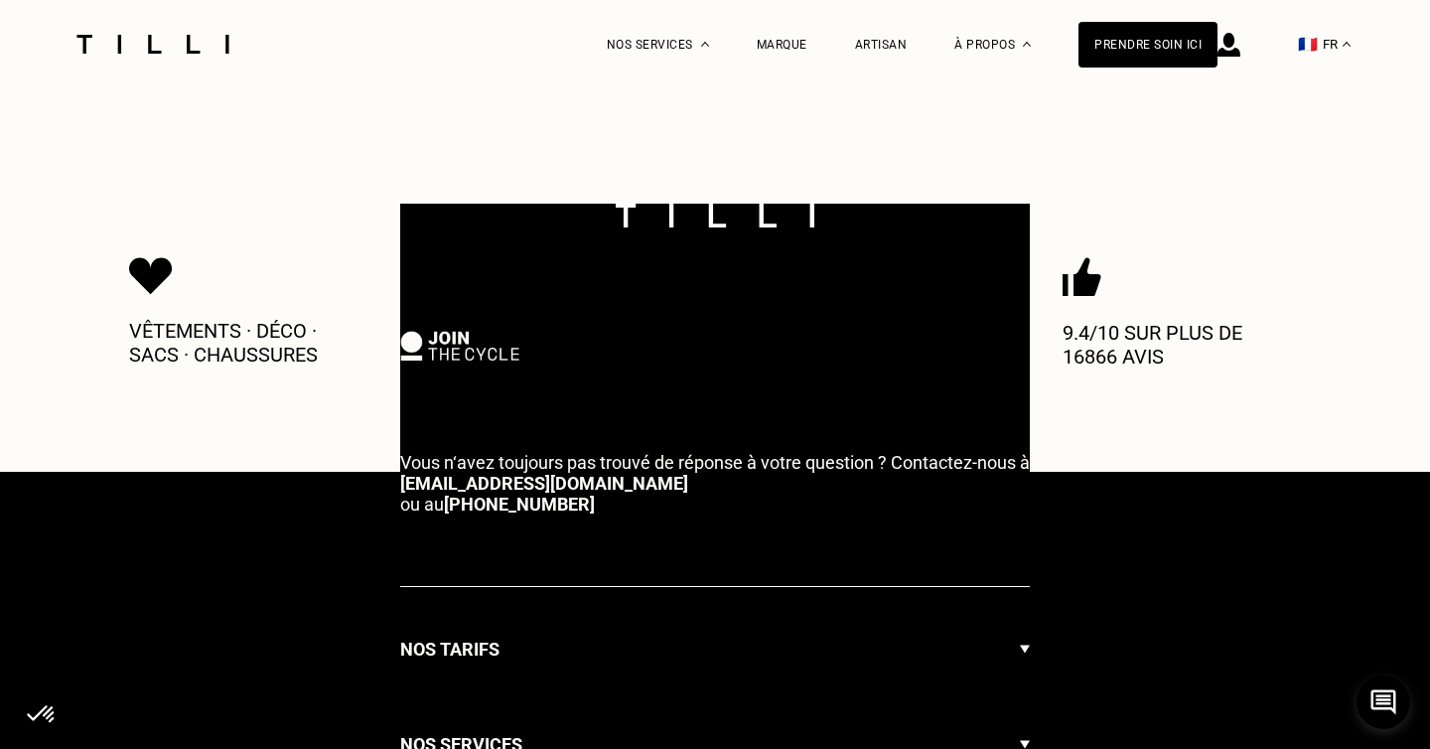
scroll to position [3365, 0]
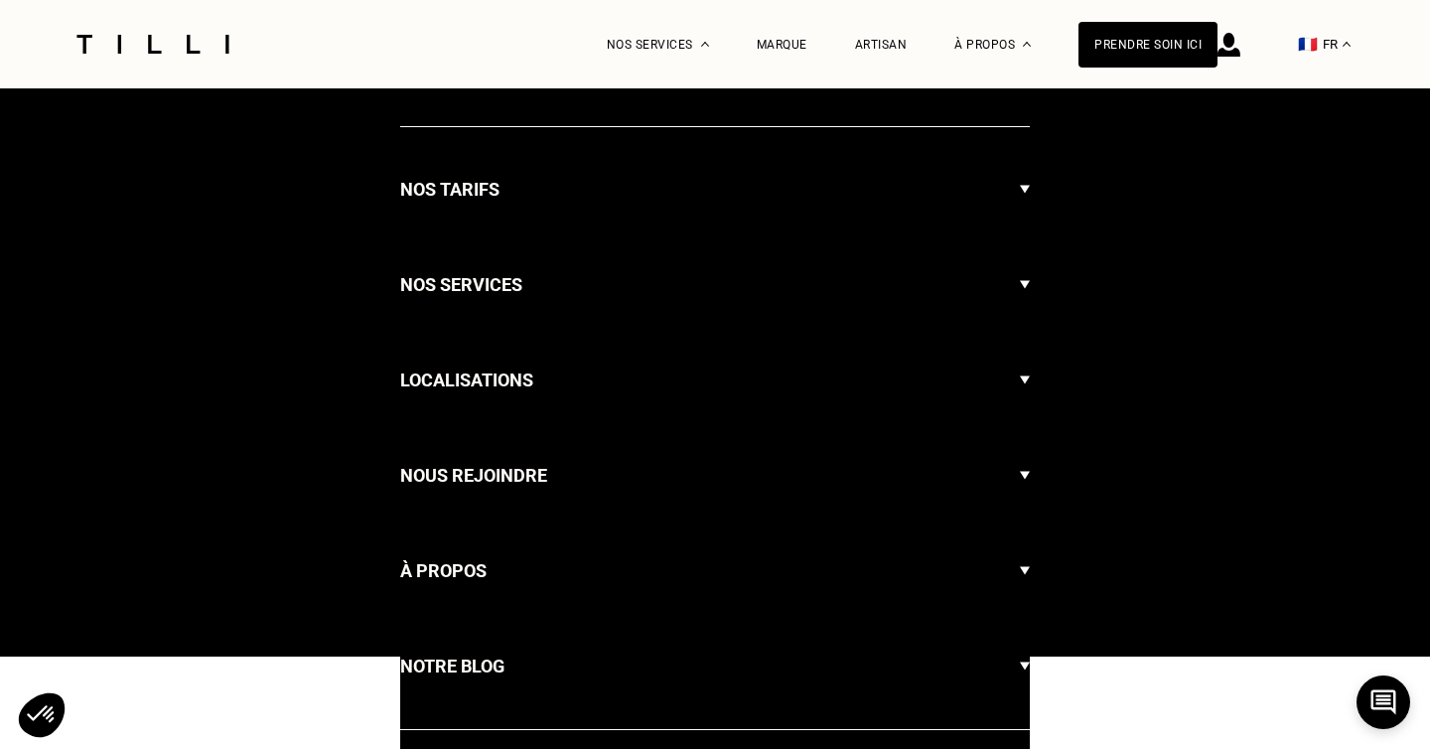
click at [559, 268] on div "Nos services" at bounding box center [715, 285] width 630 height 66
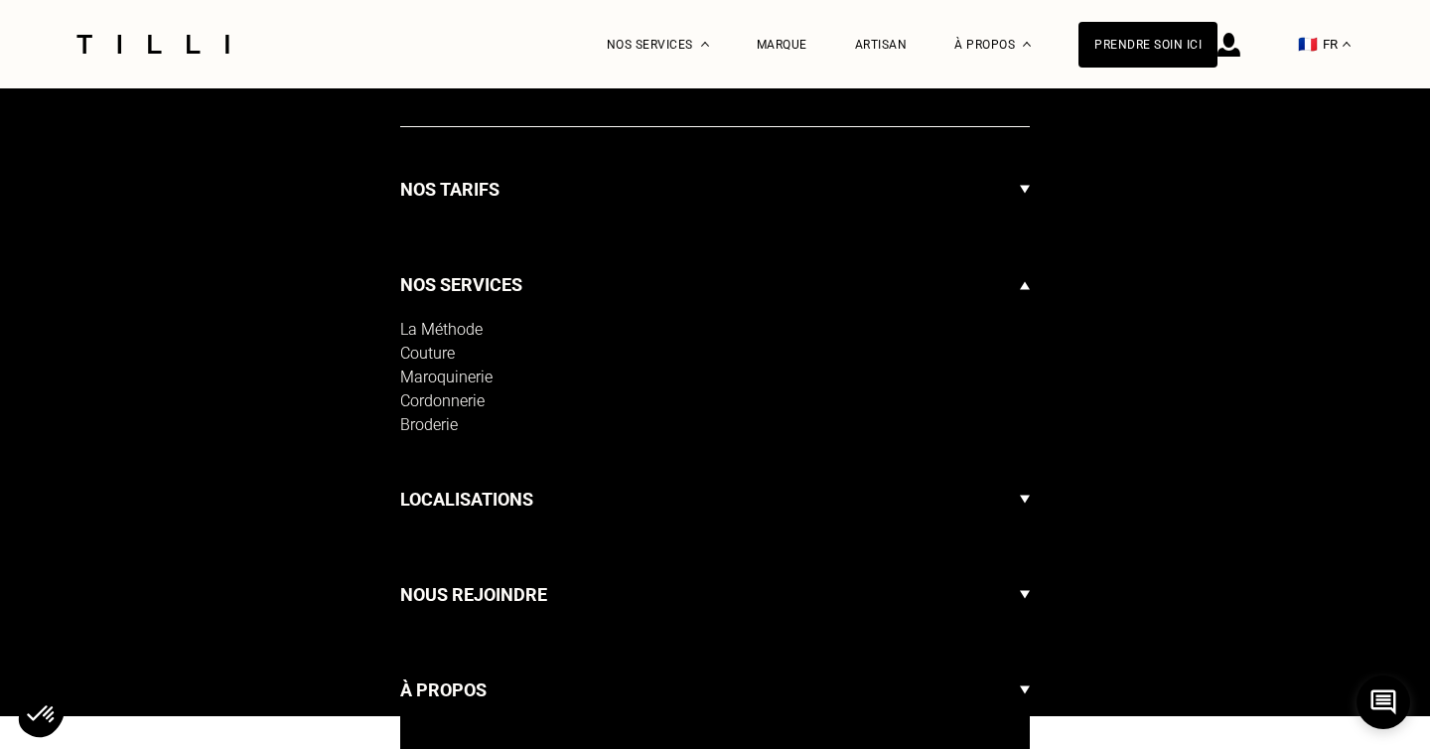
click at [416, 389] on div "Cordonnerie" at bounding box center [715, 401] width 630 height 24
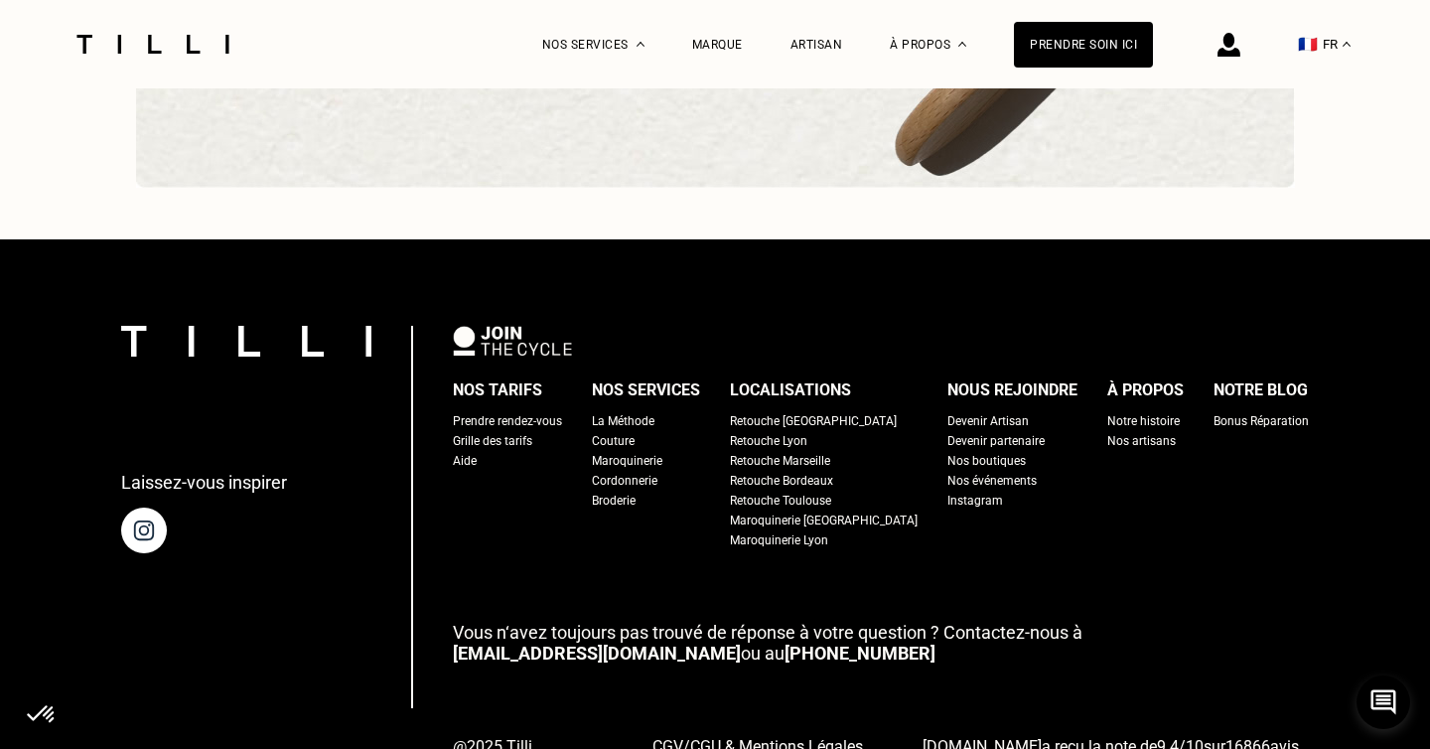
scroll to position [5939, 0]
